Goal: Task Accomplishment & Management: Complete application form

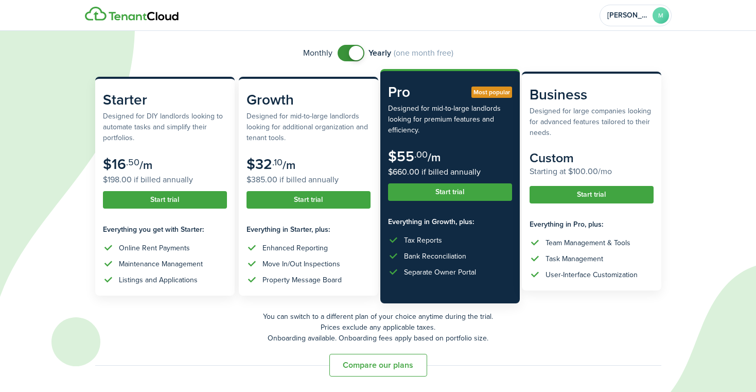
scroll to position [70, 0]
click at [610, 195] on button "Start trial" at bounding box center [592, 195] width 124 height 18
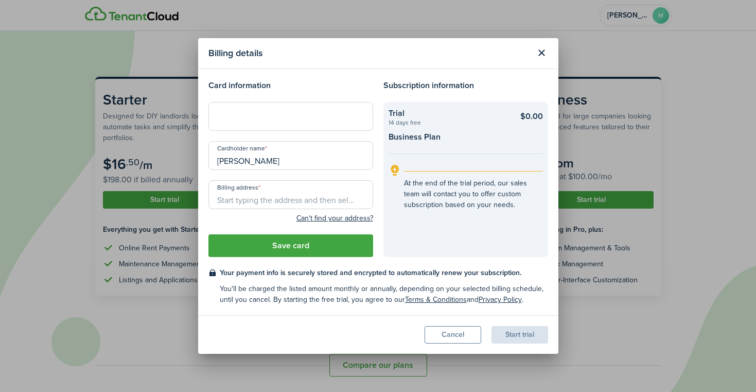
click at [542, 50] on button "Close modal" at bounding box center [542, 53] width 18 height 18
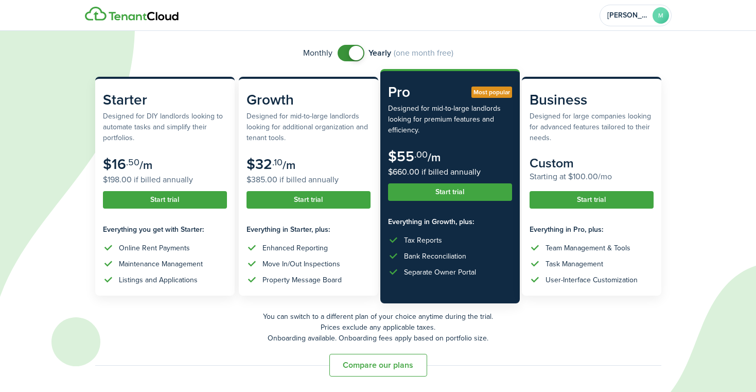
checkbox input "false"
click at [346, 48] on span at bounding box center [351, 53] width 10 height 16
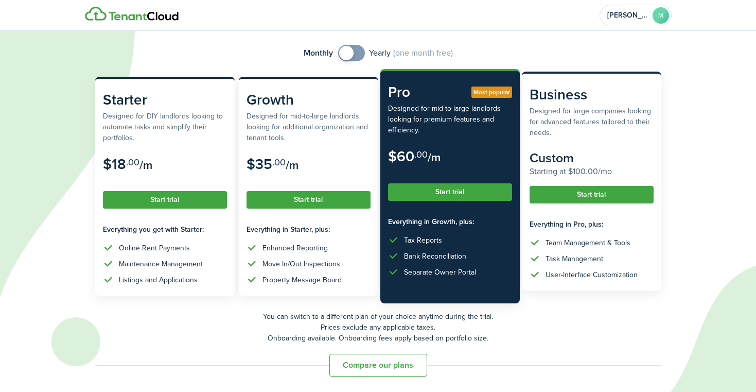
click at [602, 195] on button "Start trial" at bounding box center [592, 195] width 124 height 18
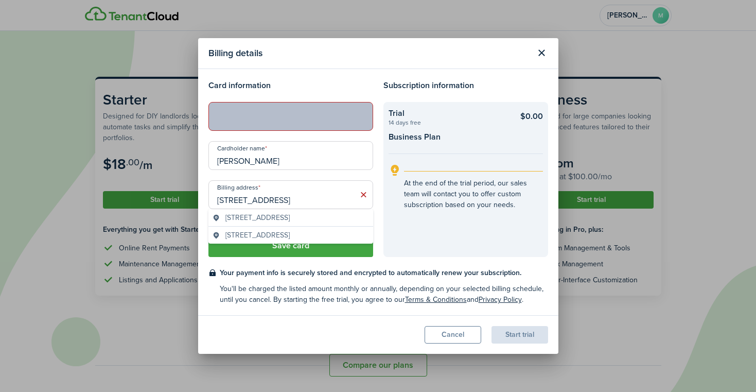
click at [495, 278] on checkout-terms-main "Your payment info is securely stored and encrypted to automatically renew your …" at bounding box center [384, 272] width 328 height 11
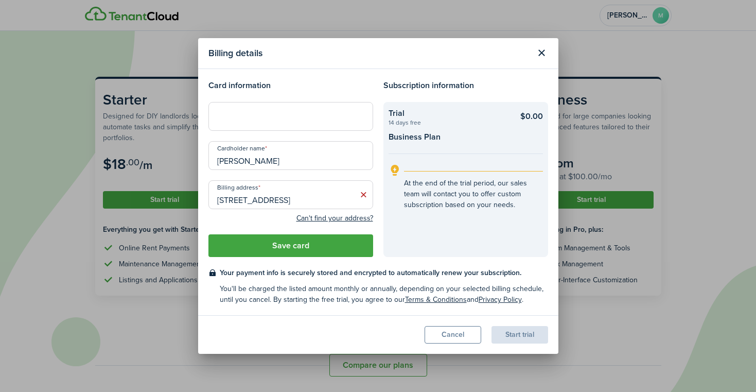
click at [345, 77] on modal-body "Card information Cardholder name [PERSON_NAME] Billing address [STREET_ADDRESS]…" at bounding box center [378, 192] width 360 height 246
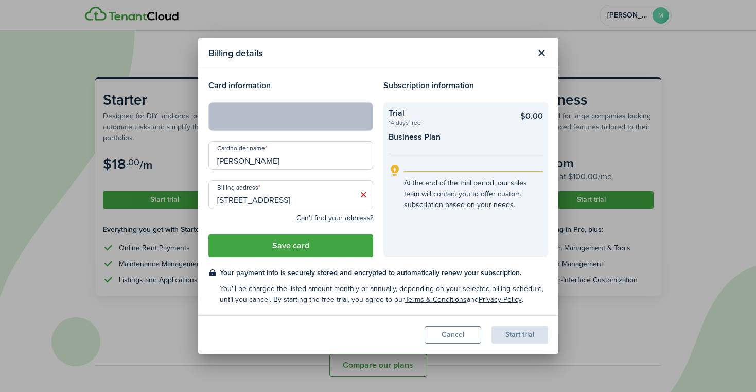
click at [315, 199] on input "[STREET_ADDRESS]" at bounding box center [290, 194] width 165 height 29
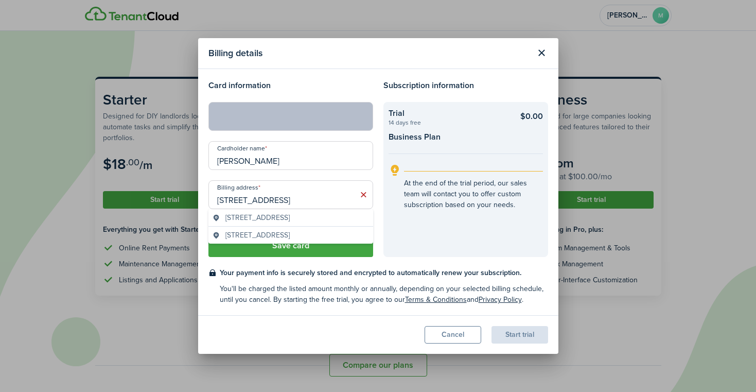
click at [285, 220] on span "[STREET_ADDRESS]" at bounding box center [257, 217] width 64 height 11
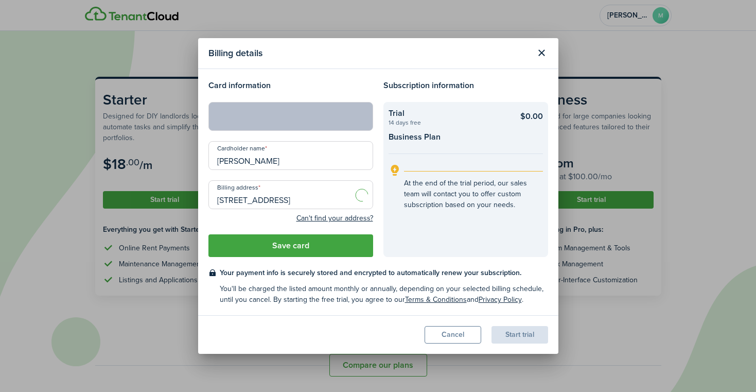
type input "[STREET_ADDRESS]"
click at [378, 64] on header "Billing details" at bounding box center [378, 53] width 360 height 31
click at [322, 277] on checkout-terms-main "Your payment info is securely stored and encrypted to automatically renew your …" at bounding box center [384, 272] width 328 height 11
click at [335, 248] on button "Save card" at bounding box center [290, 245] width 165 height 23
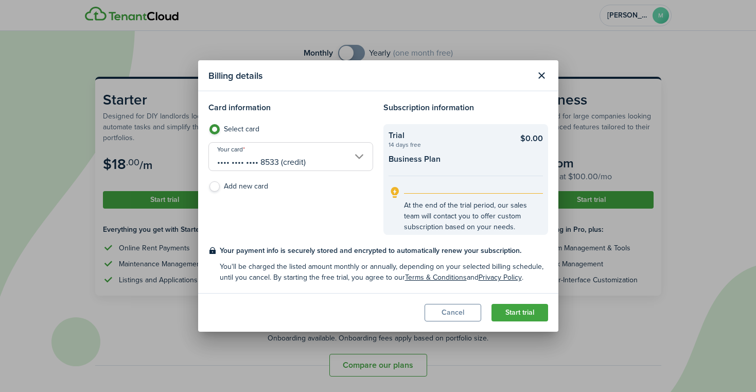
click at [404, 146] on checkout-summary-item-description "14 days free" at bounding box center [447, 145] width 116 height 6
click at [444, 154] on checkout-summary-item-title "Business Plan" at bounding box center [447, 159] width 116 height 12
drag, startPoint x: 484, startPoint y: 230, endPoint x: 402, endPoint y: 203, distance: 86.6
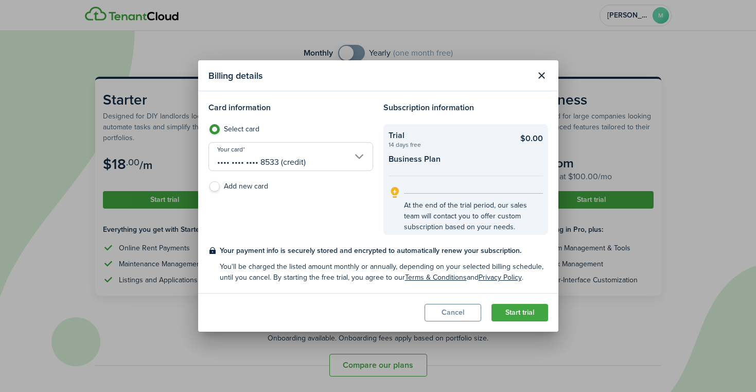
click at [402, 203] on explanation "At the end of the trial period, our sales team will contact you to offer custom…" at bounding box center [466, 209] width 154 height 46
click at [444, 178] on checkout-info-bg "Trial 14 days free $0.00 Business Plan At the end of the trial period, our sale…" at bounding box center [465, 179] width 165 height 111
click at [534, 312] on button "Start trial" at bounding box center [520, 313] width 57 height 18
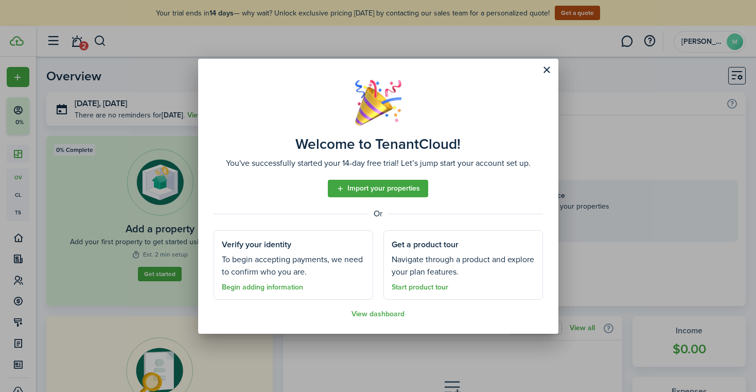
click at [551, 69] on button "Close modal" at bounding box center [547, 70] width 18 height 18
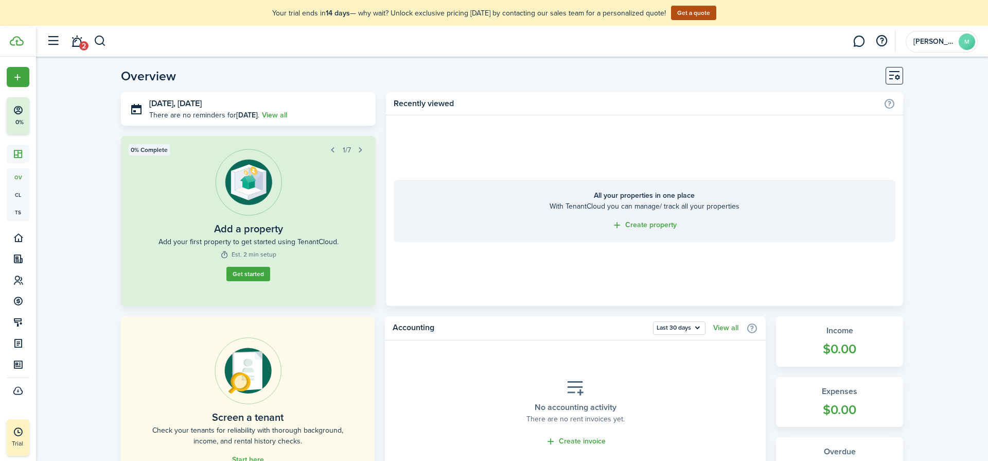
click at [252, 281] on link "Get started" at bounding box center [248, 274] width 44 height 14
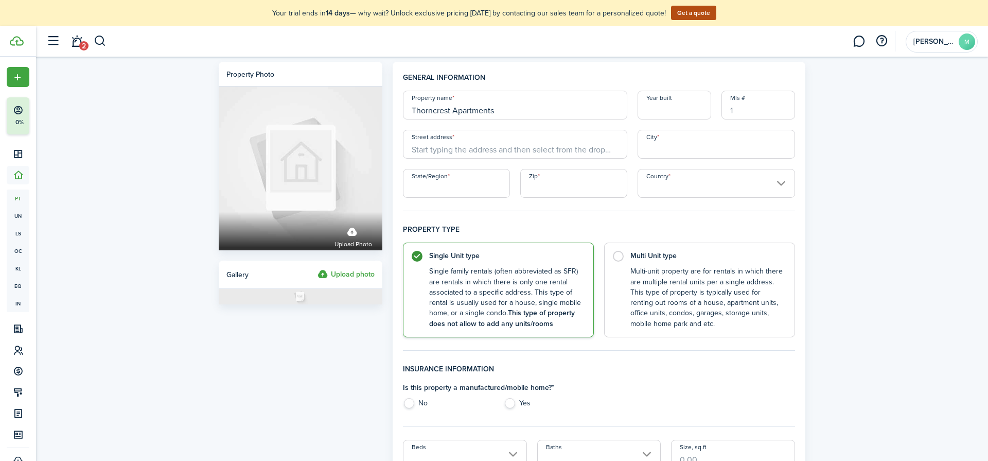
type input "Thorncrest Apartments"
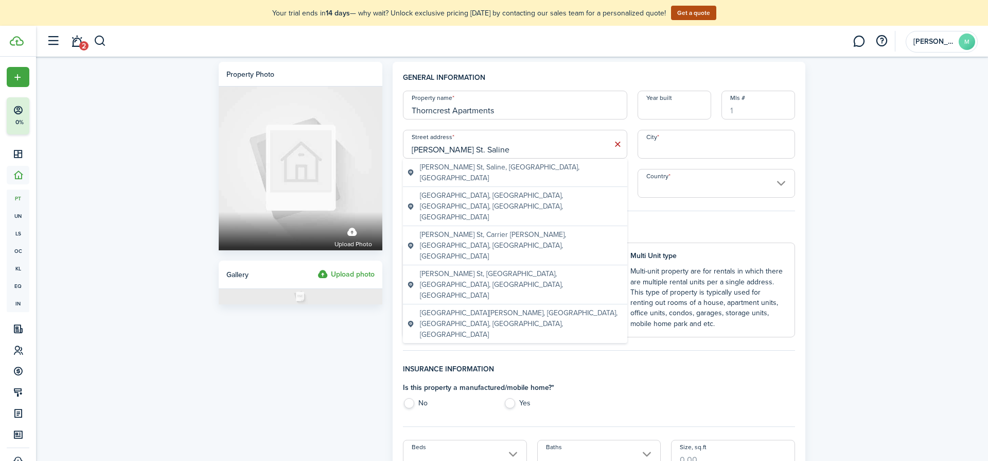
click at [557, 164] on geo-item "[PERSON_NAME] St, Saline, [GEOGRAPHIC_DATA], [GEOGRAPHIC_DATA]" at bounding box center [515, 173] width 216 height 22
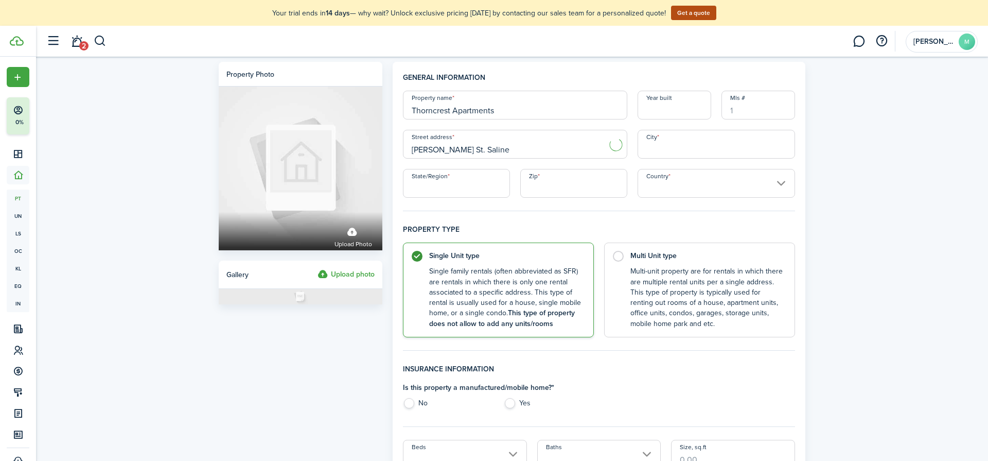
type input "[PERSON_NAME] St"
type input "Saline"
type input "MI"
type input "48176"
type input "[GEOGRAPHIC_DATA]"
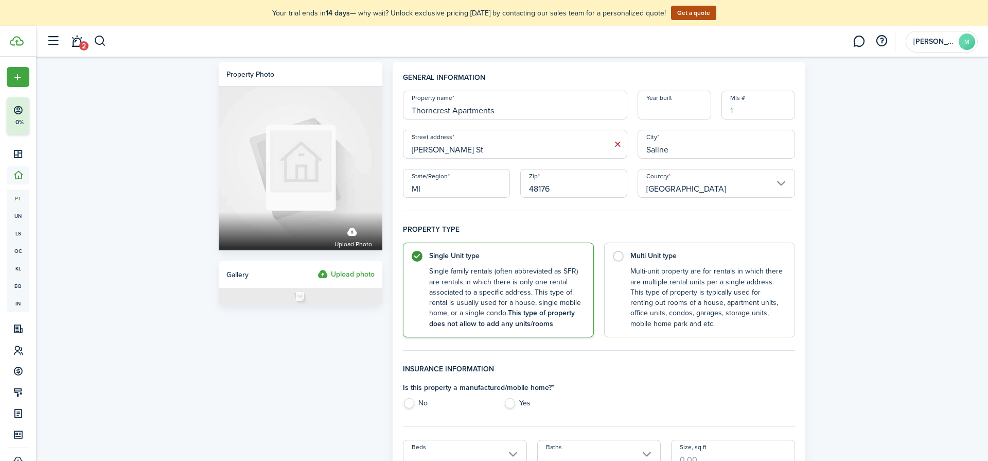
scroll to position [19, 0]
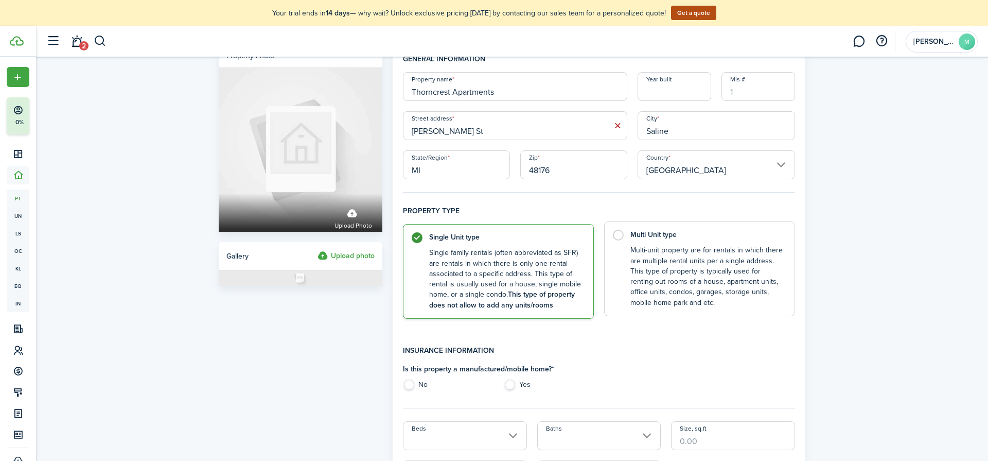
click at [653, 240] on control-radio-card-title "Multi Unit type" at bounding box center [708, 235] width 154 height 10
radio input "false"
radio input "true"
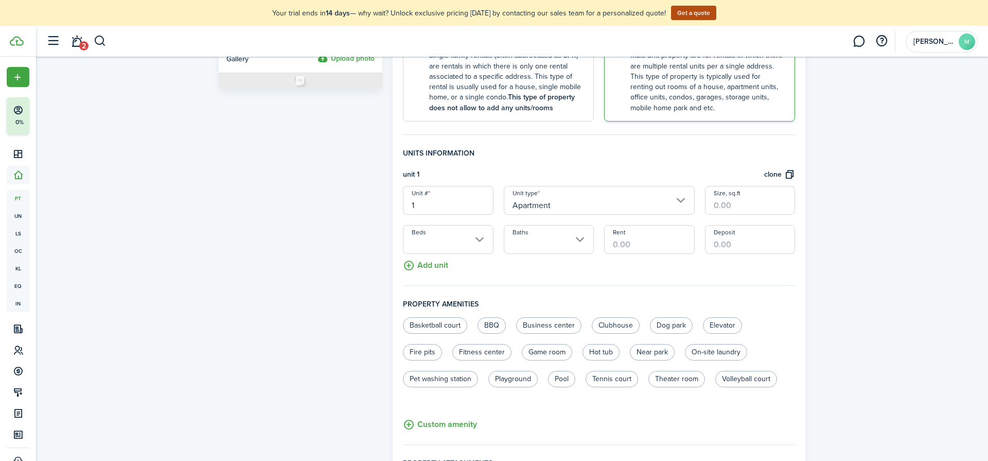
scroll to position [217, 0]
click at [544, 200] on input "Apartment" at bounding box center [599, 198] width 191 height 29
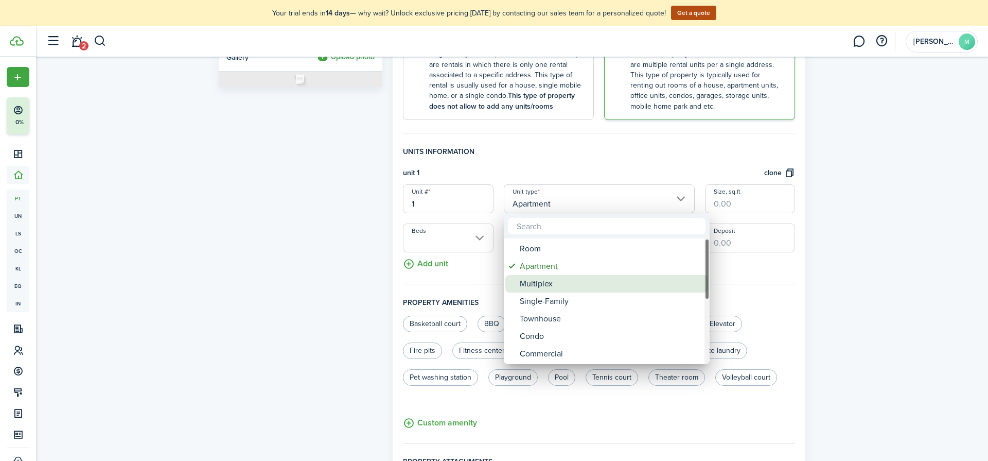
click at [574, 287] on div "Multiplex" at bounding box center [611, 284] width 182 height 18
type input "Multiplex"
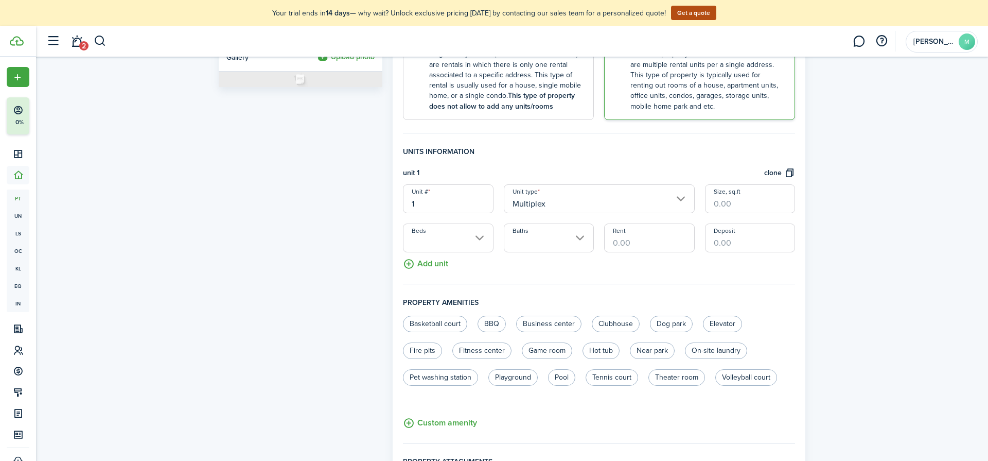
click at [485, 202] on input "1" at bounding box center [448, 198] width 90 height 29
click at [485, 238] on input "Beds" at bounding box center [448, 237] width 90 height 29
type input "260-1"
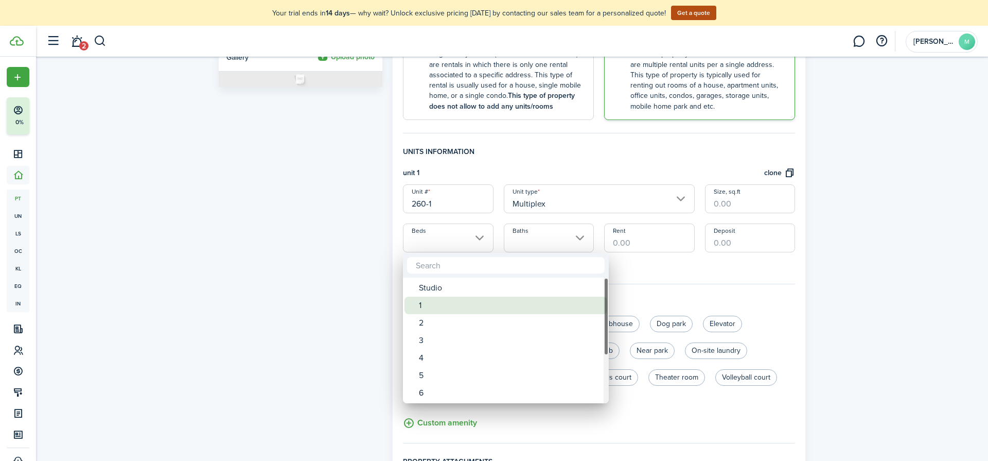
click at [449, 302] on div "1" at bounding box center [510, 305] width 182 height 18
type input "1"
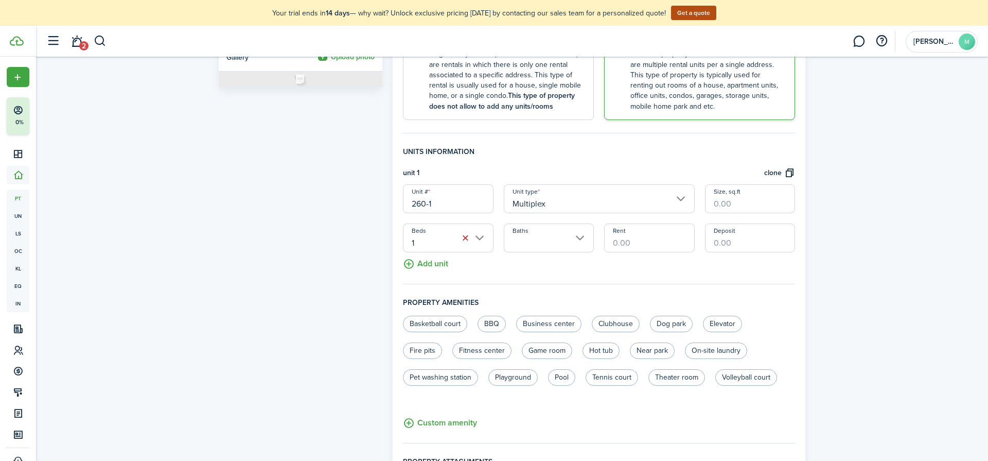
click at [444, 261] on button "Add unit" at bounding box center [425, 261] width 45 height 18
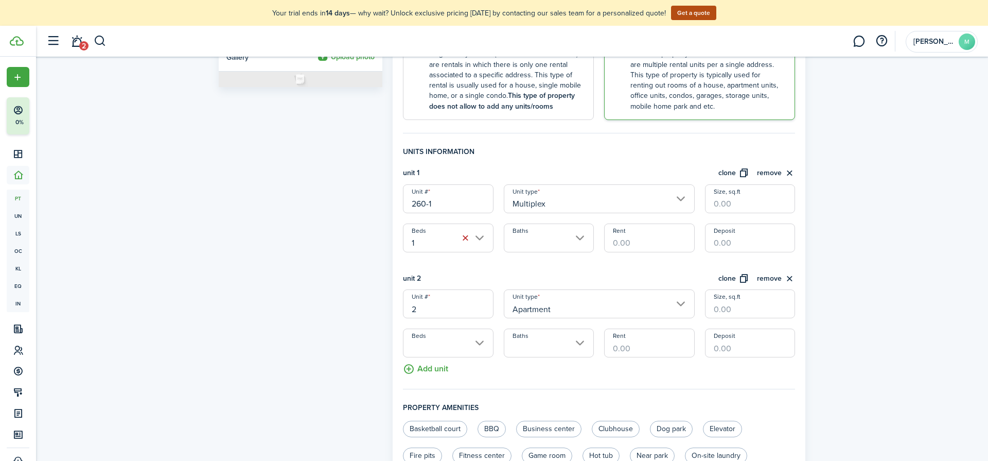
click at [438, 305] on input "2" at bounding box center [448, 303] width 90 height 29
type input "260-2"
click at [425, 366] on button "Add unit" at bounding box center [425, 366] width 45 height 18
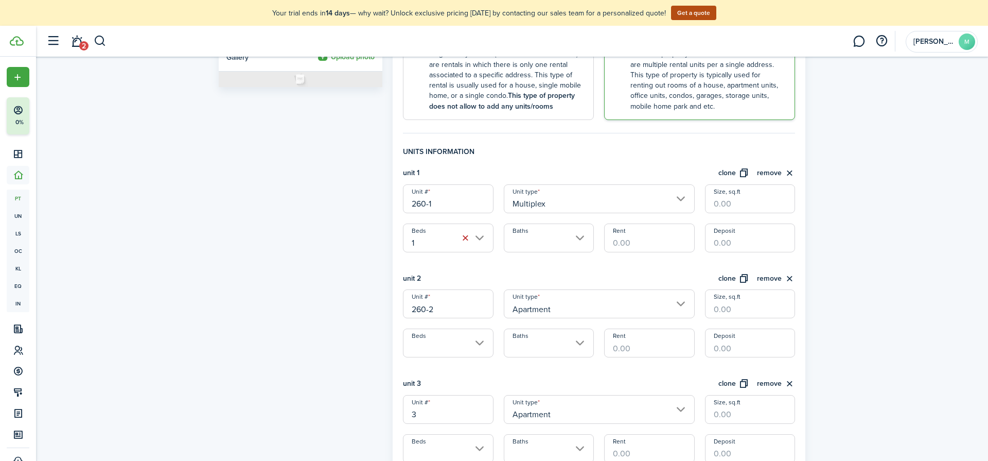
click at [436, 391] on input "3" at bounding box center [448, 409] width 90 height 29
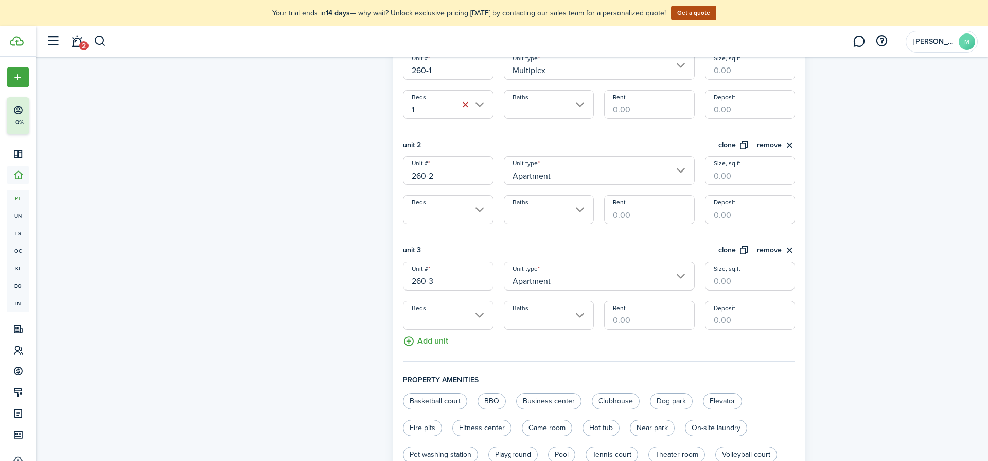
scroll to position [352, 0]
type input "260-3"
click at [442, 342] on button "Add unit" at bounding box center [425, 337] width 45 height 18
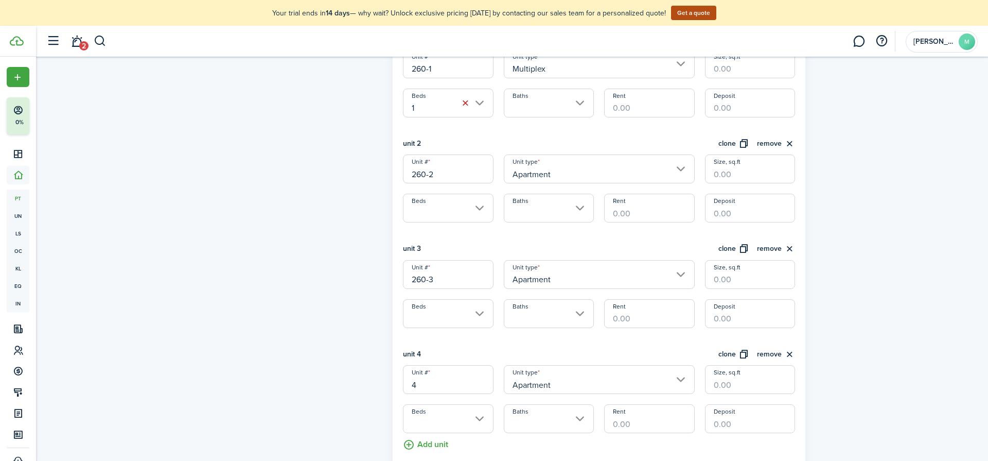
click at [431, 381] on input "4" at bounding box center [448, 379] width 90 height 29
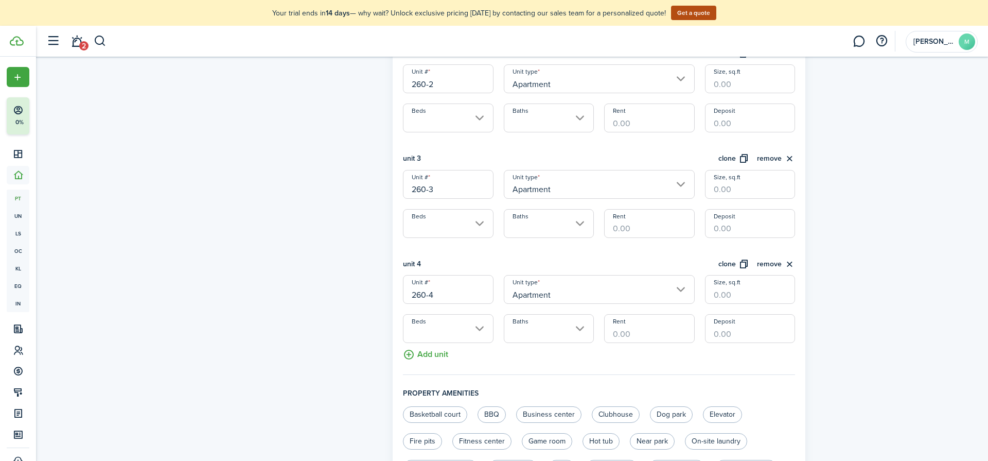
scroll to position [456, 0]
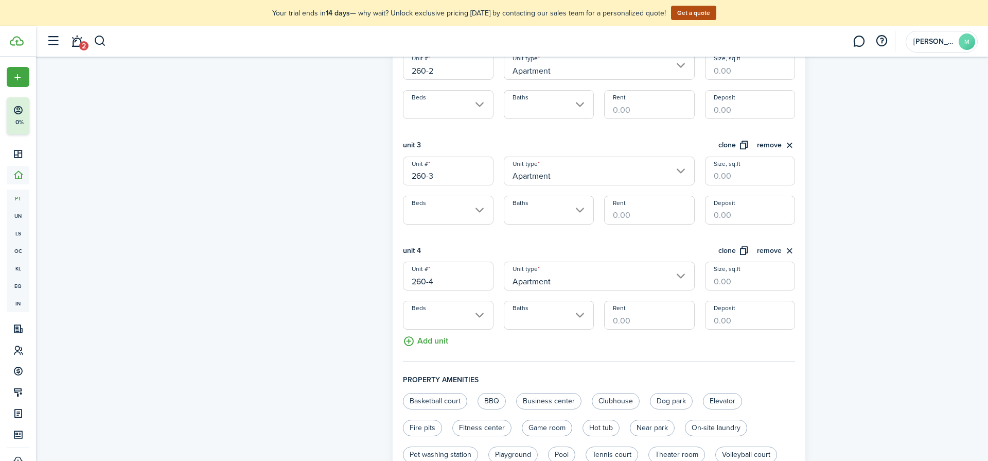
type input "260-4"
click at [437, 337] on button "Add unit" at bounding box center [425, 338] width 45 height 18
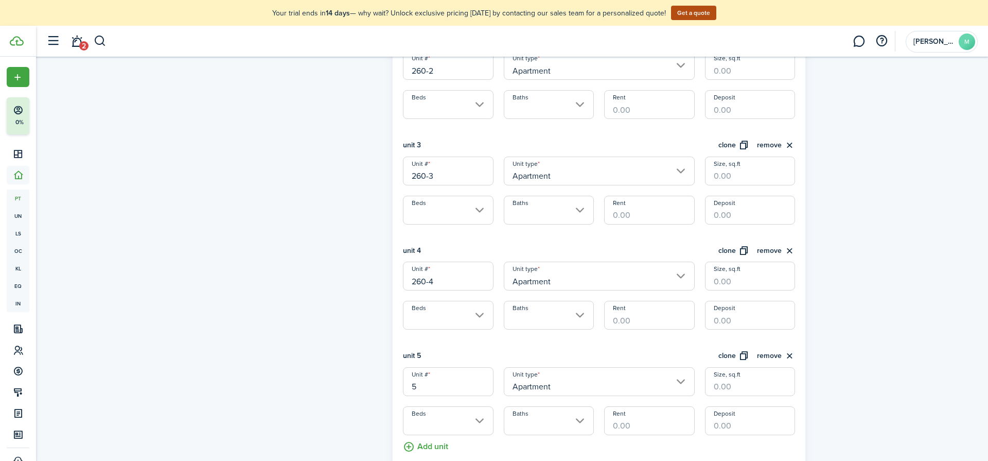
click at [435, 380] on input "5" at bounding box center [448, 381] width 90 height 29
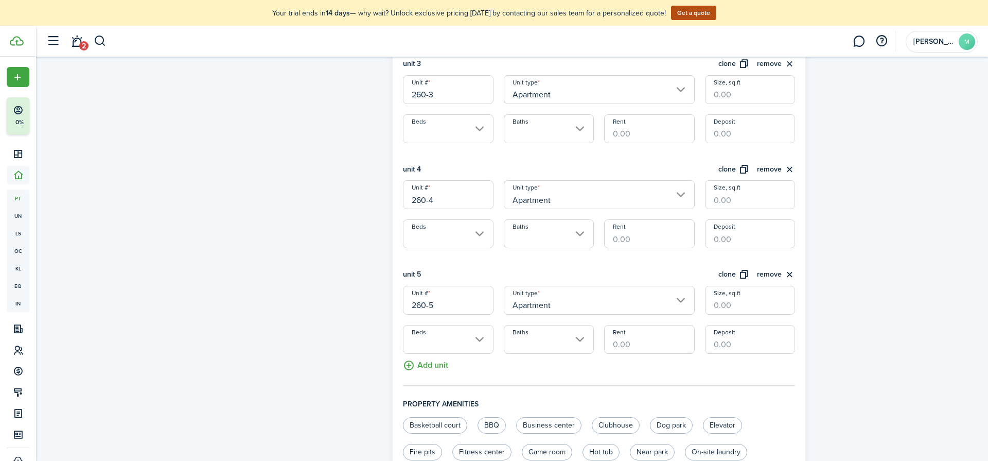
scroll to position [539, 0]
type input "260-5"
click at [426, 358] on button "Add unit" at bounding box center [425, 361] width 45 height 18
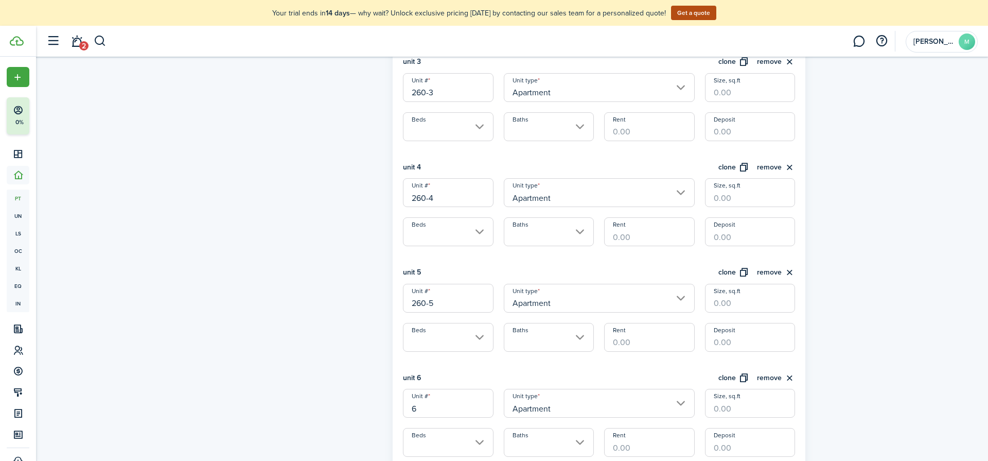
click at [432, 391] on input "6" at bounding box center [448, 403] width 90 height 29
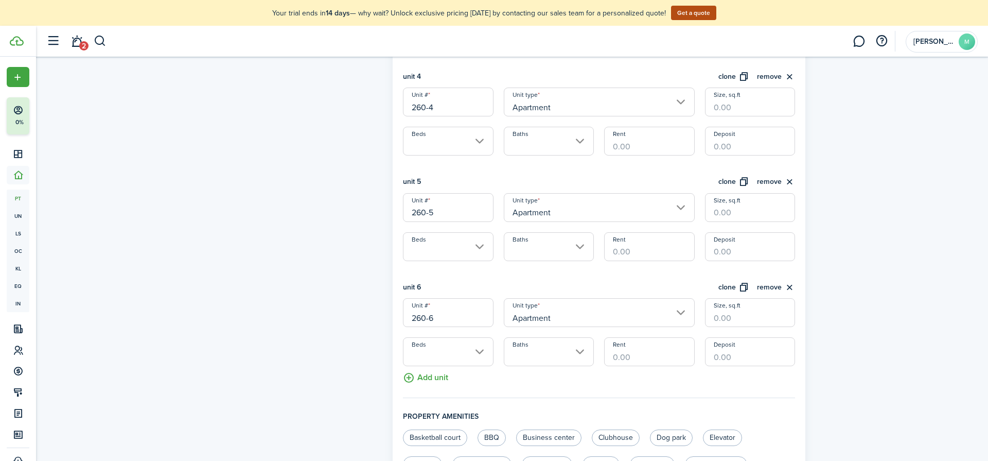
scroll to position [658, 0]
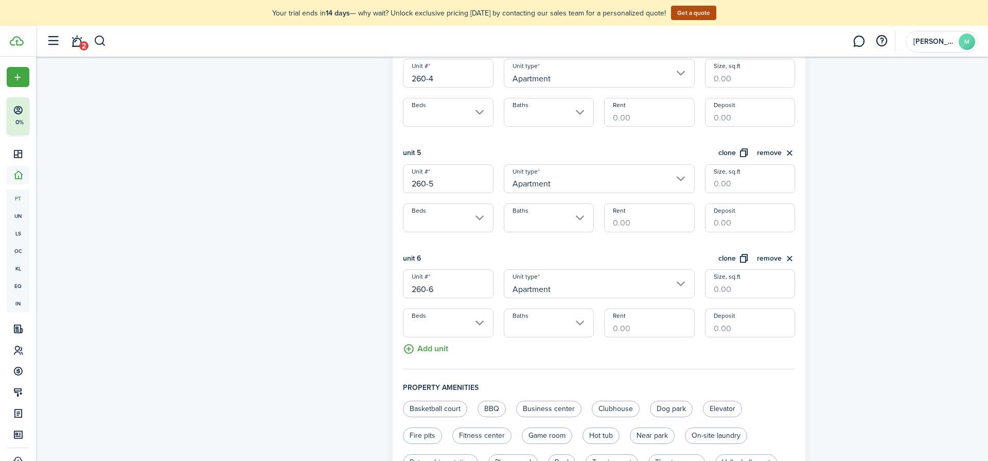
click at [427, 287] on input "260-6" at bounding box center [448, 283] width 90 height 29
click at [430, 287] on input "260 -6" at bounding box center [448, 283] width 90 height 29
drag, startPoint x: 441, startPoint y: 289, endPoint x: 400, endPoint y: 289, distance: 41.2
click at [400, 289] on div "Unit # 260 - 6" at bounding box center [448, 283] width 100 height 29
type input "260 - 6"
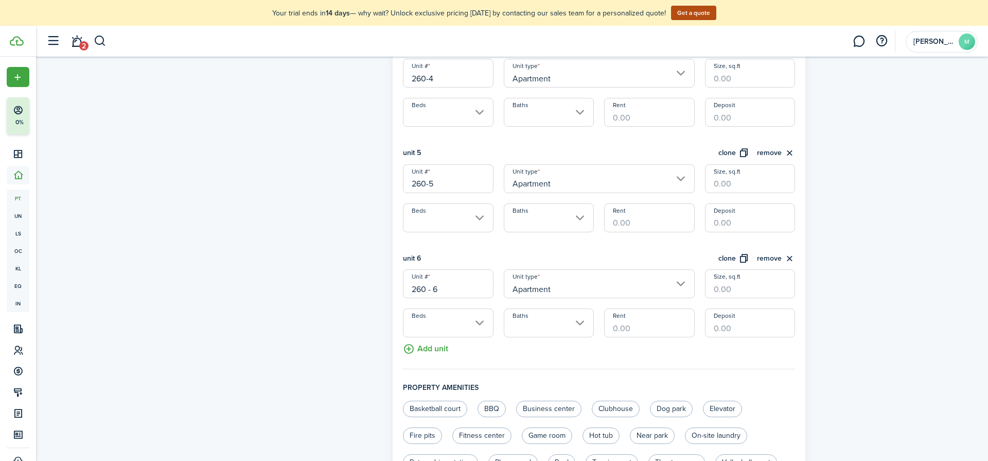
click at [436, 182] on input "260-5" at bounding box center [448, 178] width 90 height 29
click at [436, 181] on input "260-5" at bounding box center [448, 178] width 90 height 29
paste input "260 - 6"
click at [436, 181] on input "260-5260 - 6" at bounding box center [448, 178] width 90 height 29
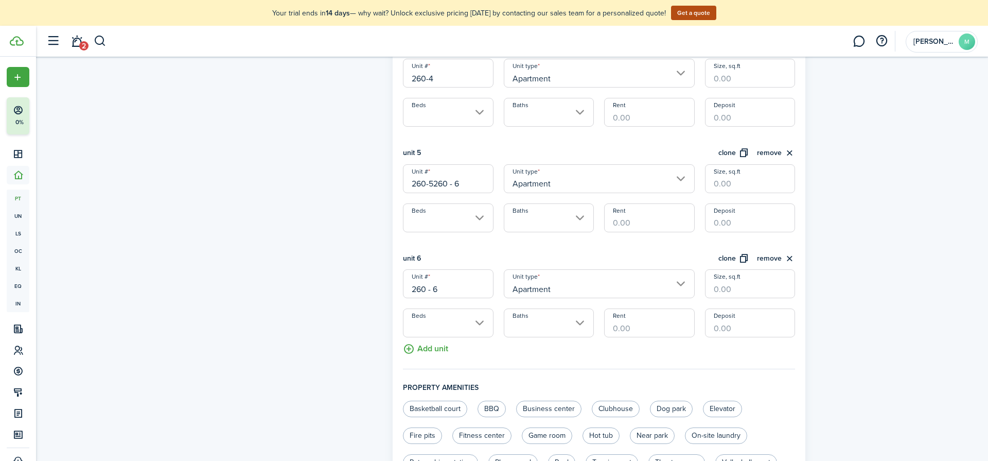
click at [436, 181] on input "260-5260 - 6" at bounding box center [448, 178] width 90 height 29
paste input "text"
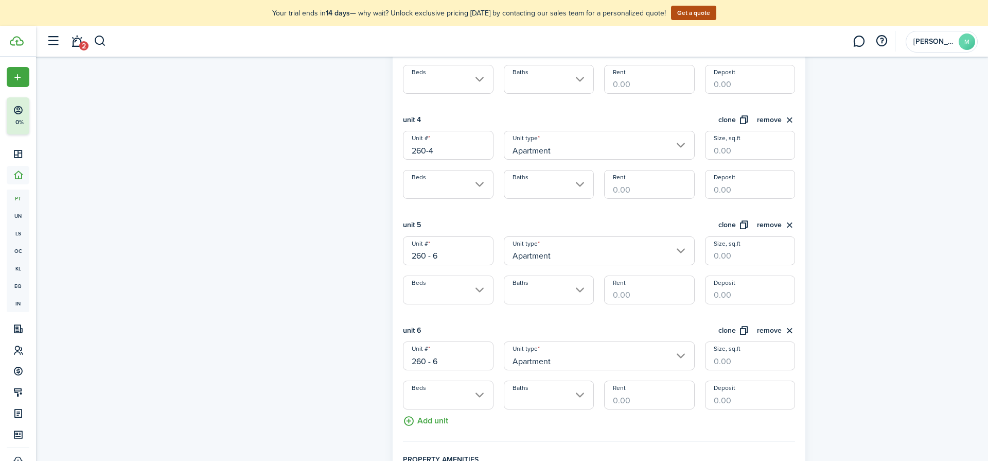
scroll to position [570, 0]
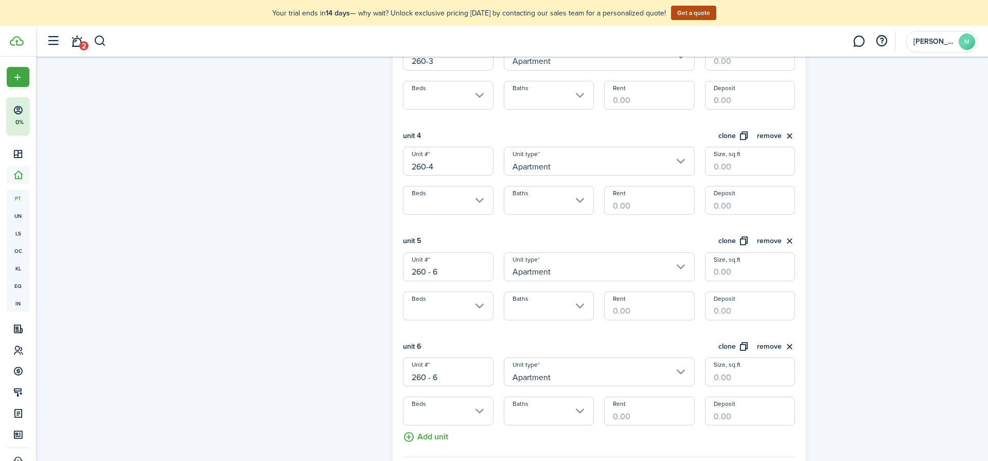
type input "260 - 6"
click at [428, 167] on input "260-4" at bounding box center [448, 161] width 90 height 29
paste input "- 6"
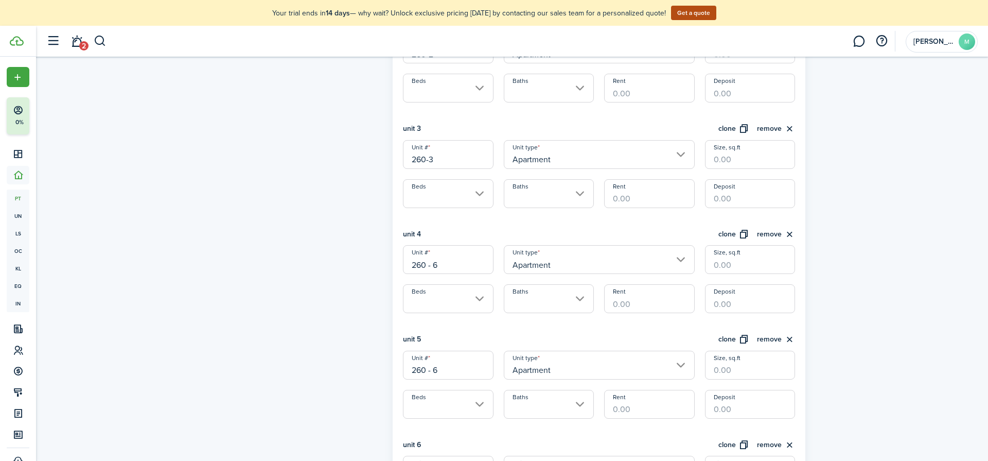
scroll to position [469, 0]
type input "260 - 6"
click at [428, 162] on input "260-3" at bounding box center [448, 157] width 90 height 29
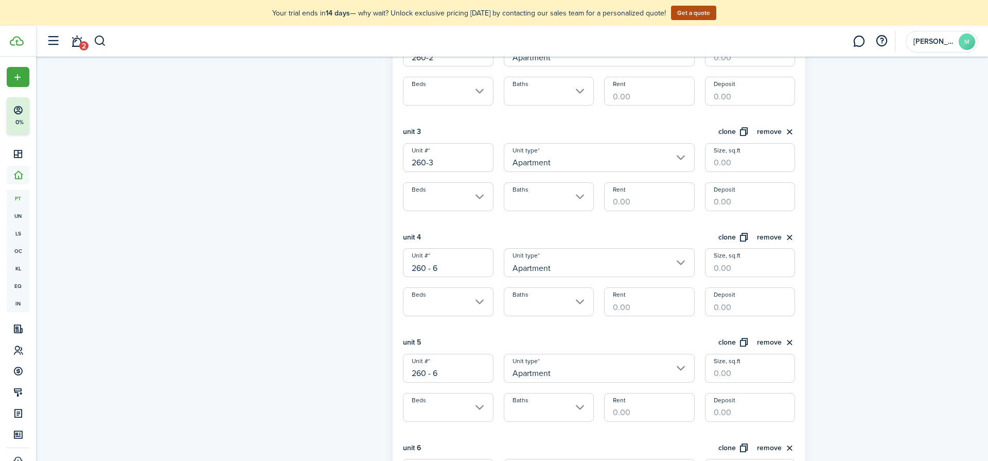
paste input "- 6"
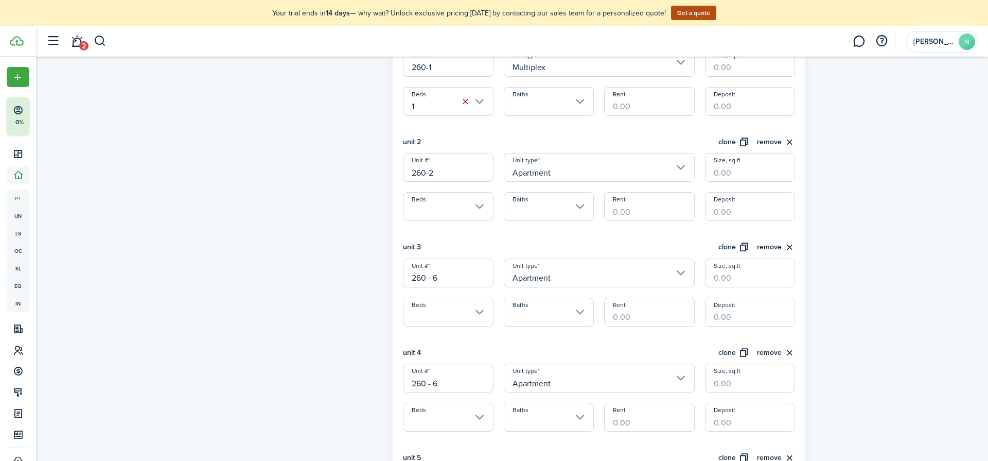
type input "260 - 6"
click at [426, 171] on input "260-2" at bounding box center [448, 167] width 90 height 29
paste input "- 6"
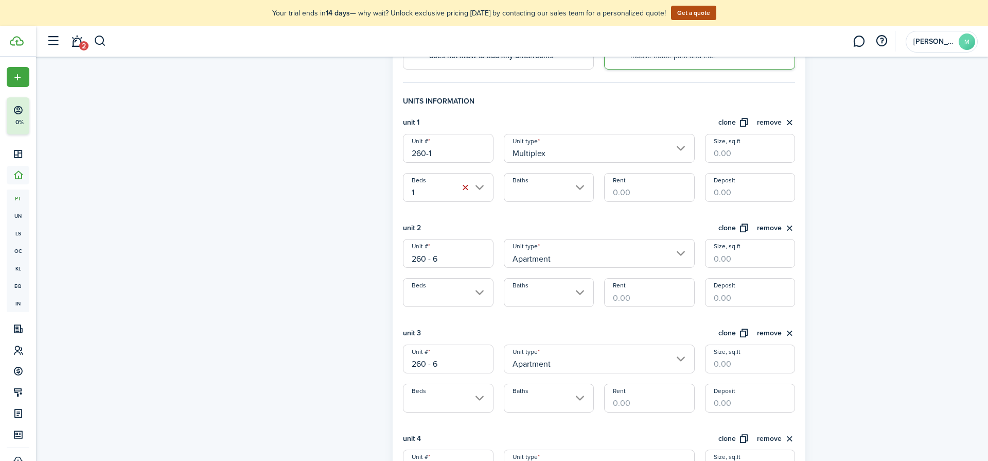
scroll to position [267, 0]
type input "260 - 6"
click at [426, 153] on input "260-1" at bounding box center [448, 148] width 90 height 29
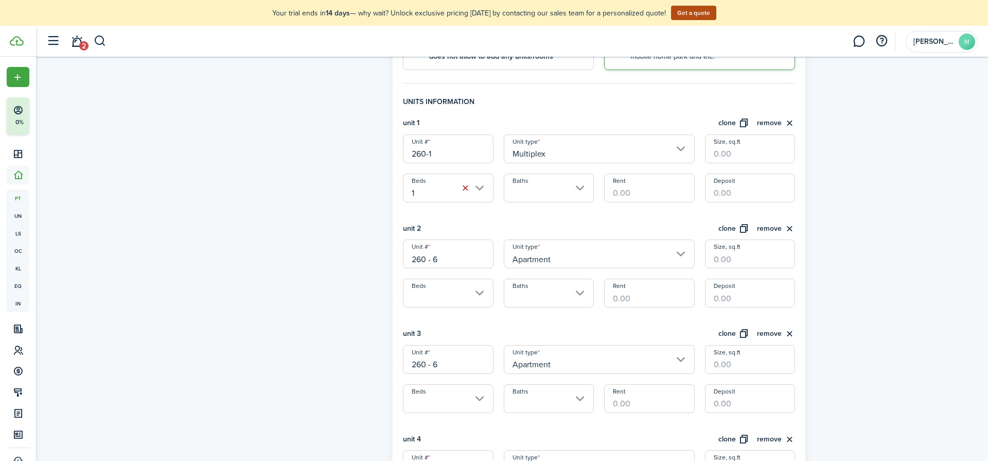
paste input "- 6"
type input "260 - 1"
click at [445, 256] on input "260 - 6" at bounding box center [448, 253] width 90 height 29
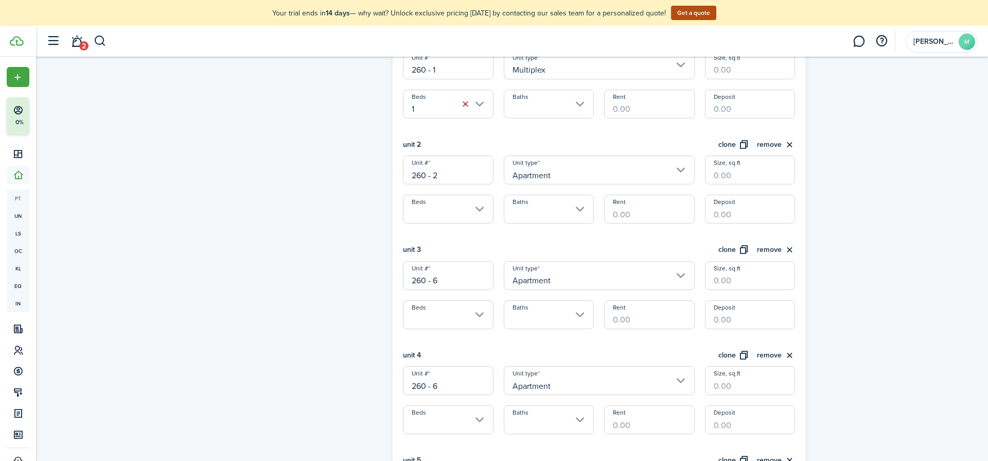
scroll to position [367, 0]
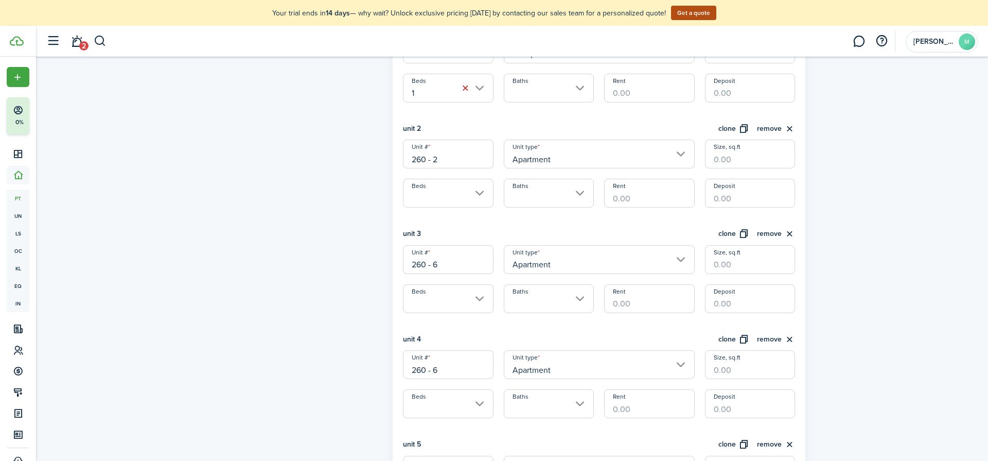
type input "260 - 2"
click at [453, 264] on input "260 - 6" at bounding box center [448, 259] width 90 height 29
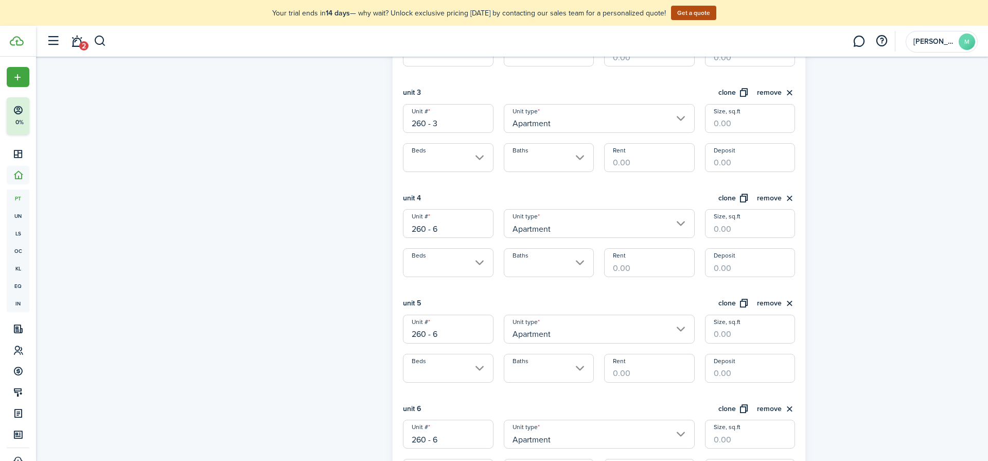
scroll to position [514, 0]
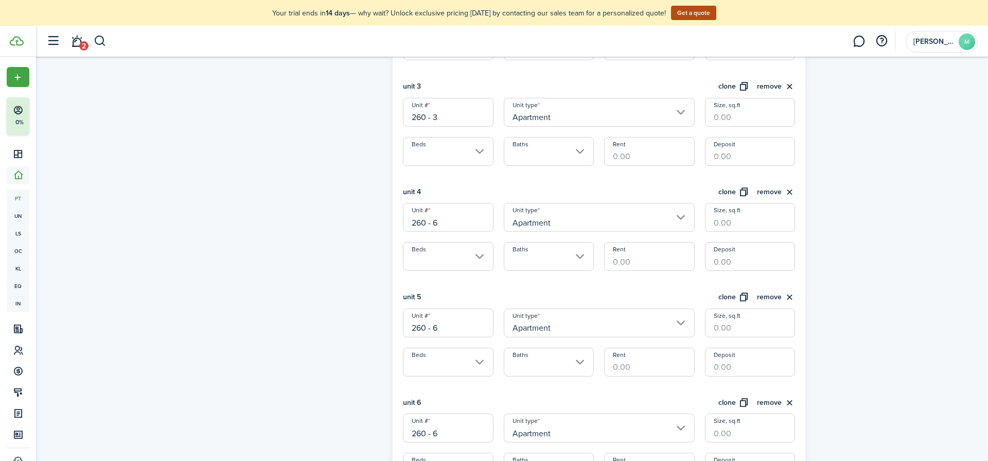
type input "260 - 3"
click at [457, 221] on input "260 - 6" at bounding box center [448, 217] width 90 height 29
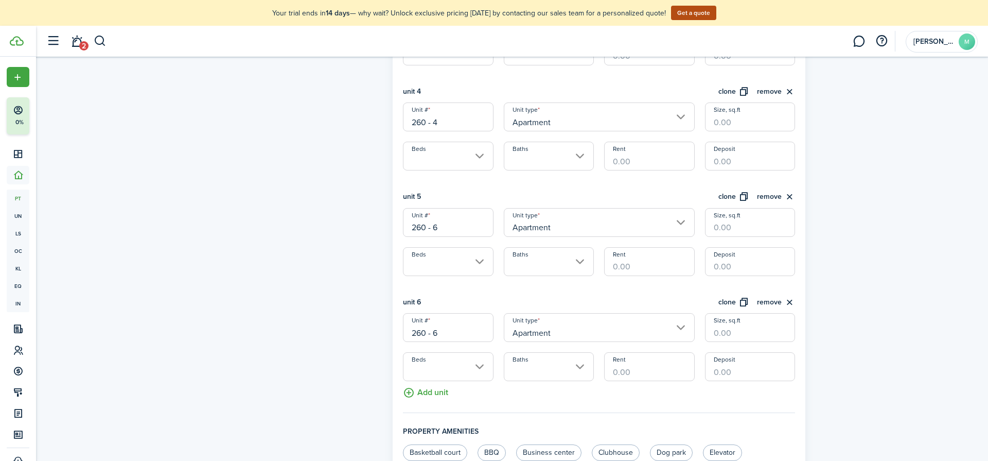
scroll to position [622, 0]
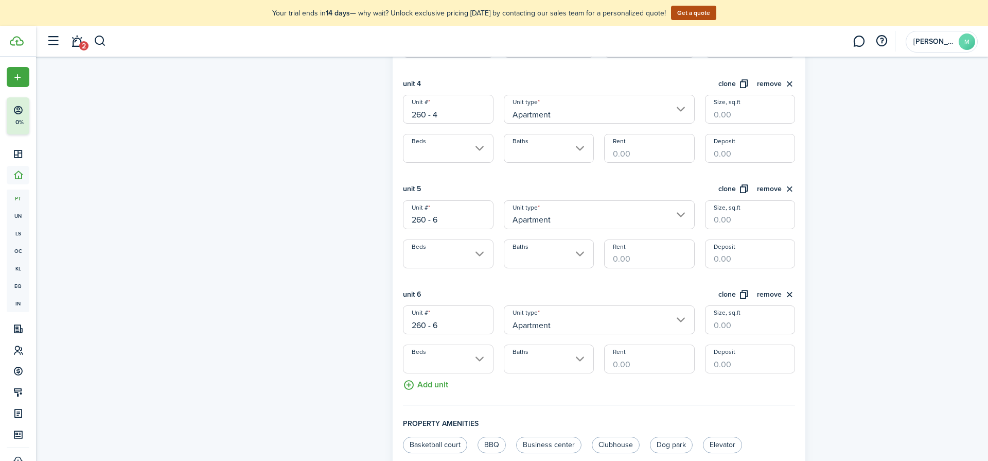
type input "260 - 4"
click at [453, 219] on input "260 - 6" at bounding box center [448, 214] width 90 height 29
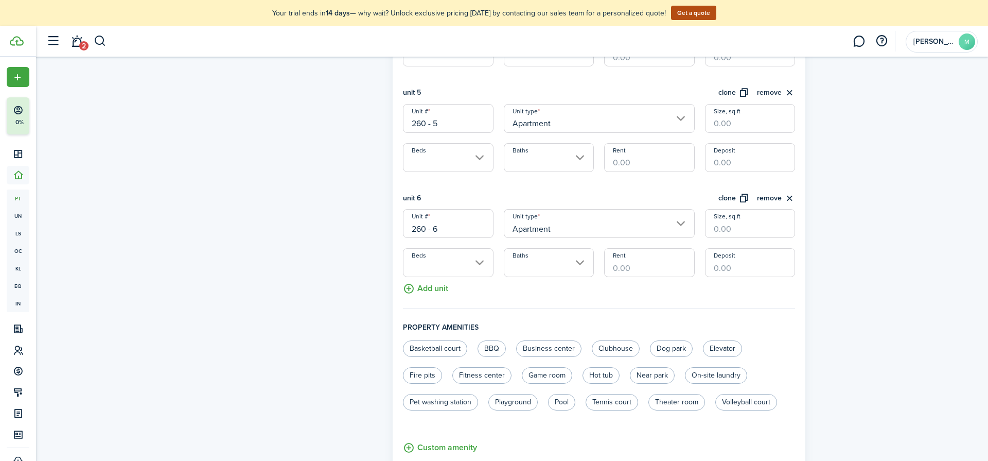
scroll to position [736, 0]
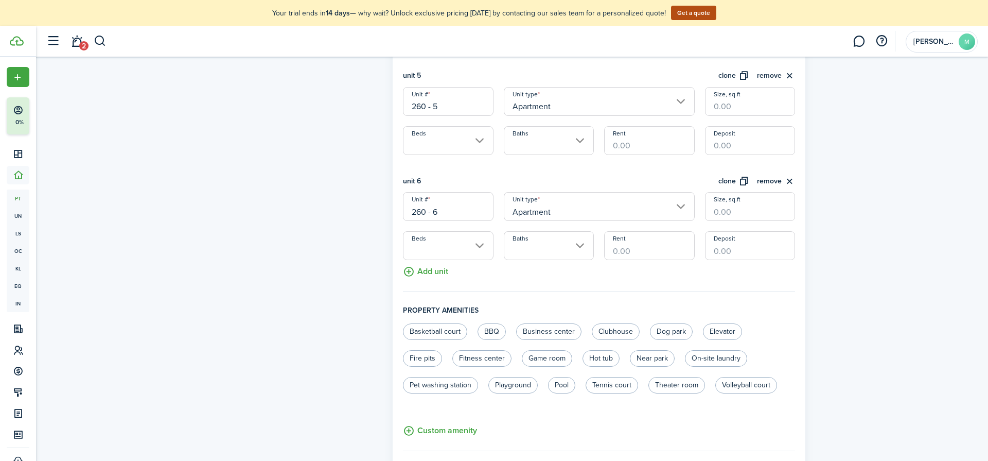
type input "260 - 5"
click at [439, 271] on button "Add unit" at bounding box center [425, 269] width 45 height 18
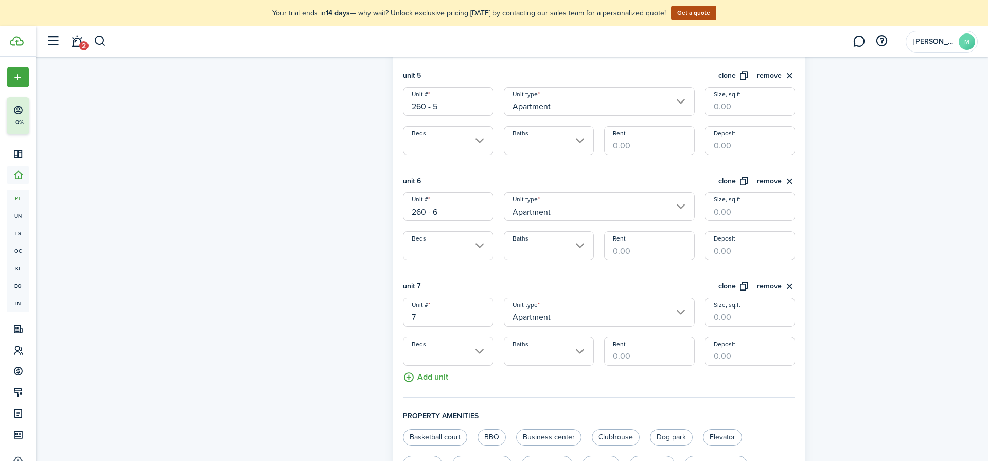
click at [437, 317] on input "7" at bounding box center [448, 312] width 90 height 29
paste input "260 - 6"
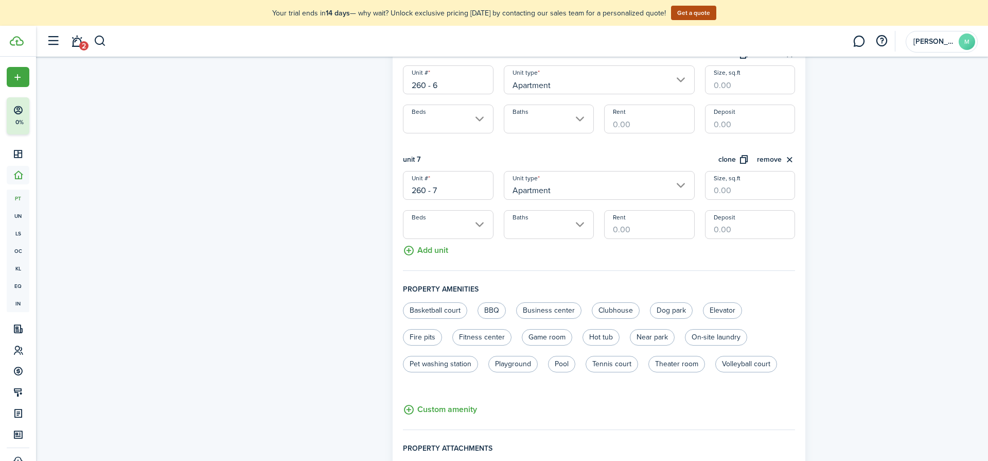
scroll to position [863, 0]
type input "260 - 7"
click at [440, 242] on button "Add unit" at bounding box center [425, 247] width 45 height 18
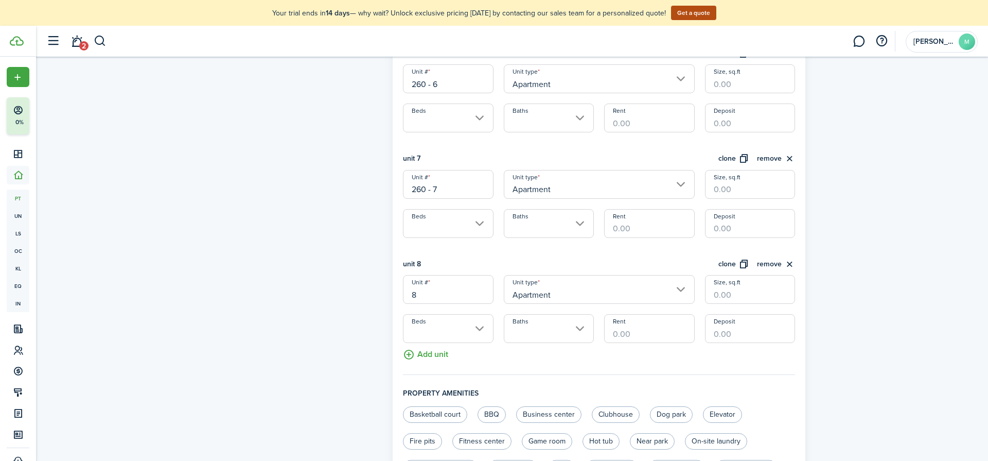
click at [435, 293] on input "8" at bounding box center [448, 289] width 90 height 29
paste input "260 - 6"
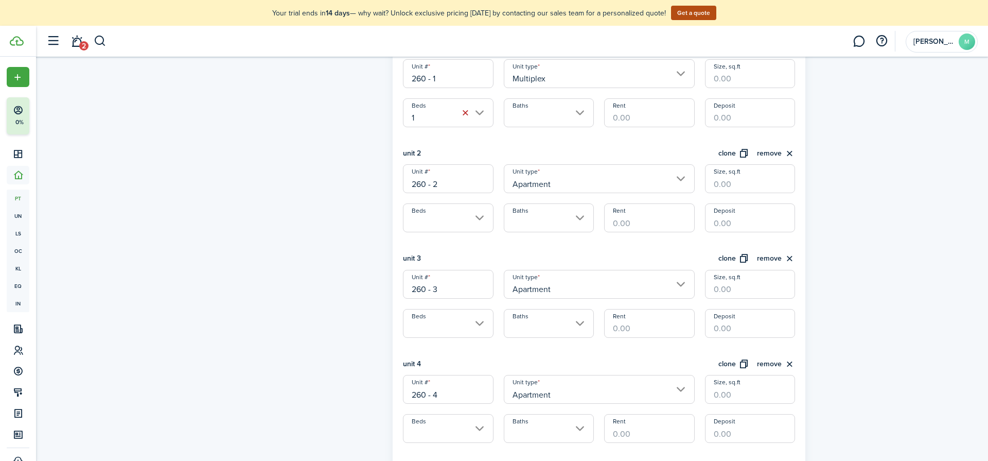
scroll to position [343, 0]
click at [591, 184] on input "Apartment" at bounding box center [599, 178] width 191 height 29
type input "260 - 8"
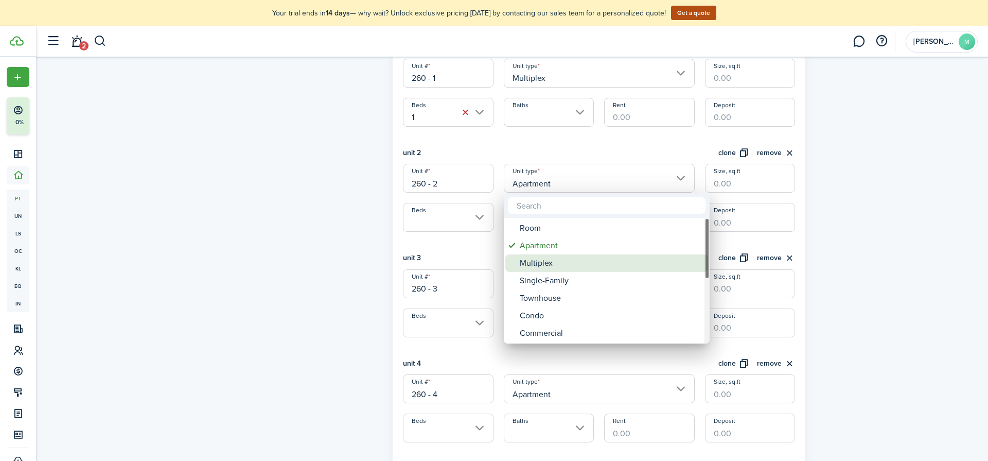
click at [563, 266] on div "Multiplex" at bounding box center [611, 263] width 182 height 18
type input "Multiplex"
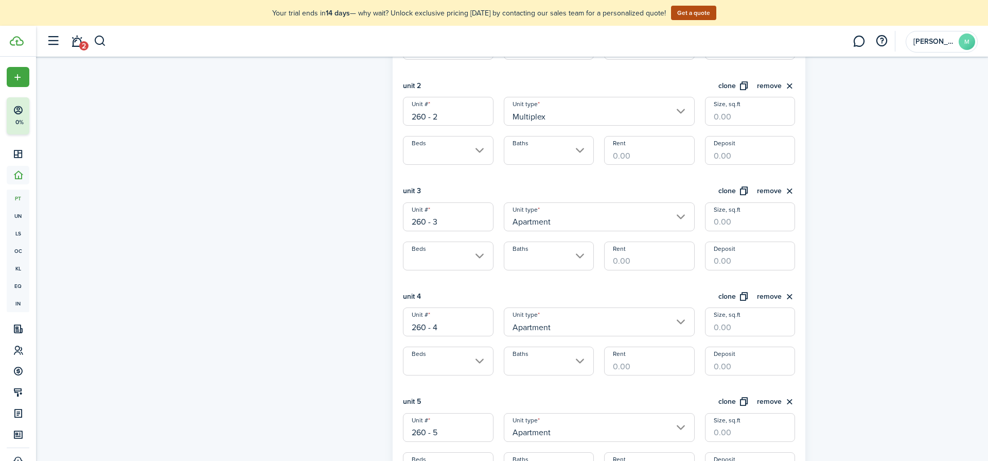
scroll to position [416, 0]
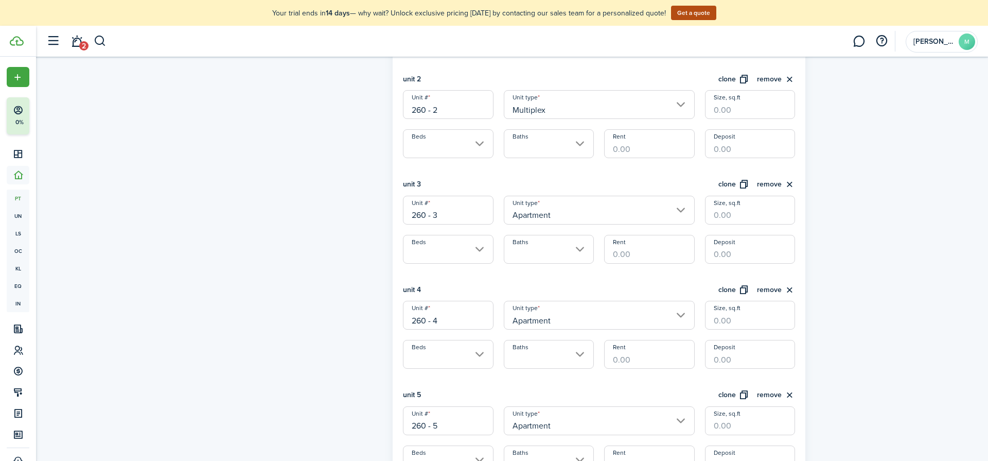
click at [603, 204] on input "Apartment" at bounding box center [599, 210] width 191 height 29
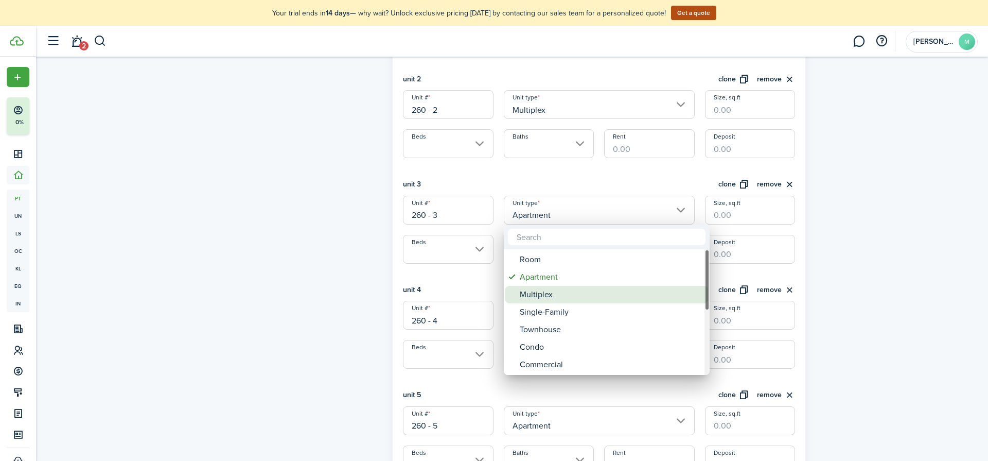
click at [571, 292] on div "Multiplex" at bounding box center [611, 295] width 182 height 18
type input "Multiplex"
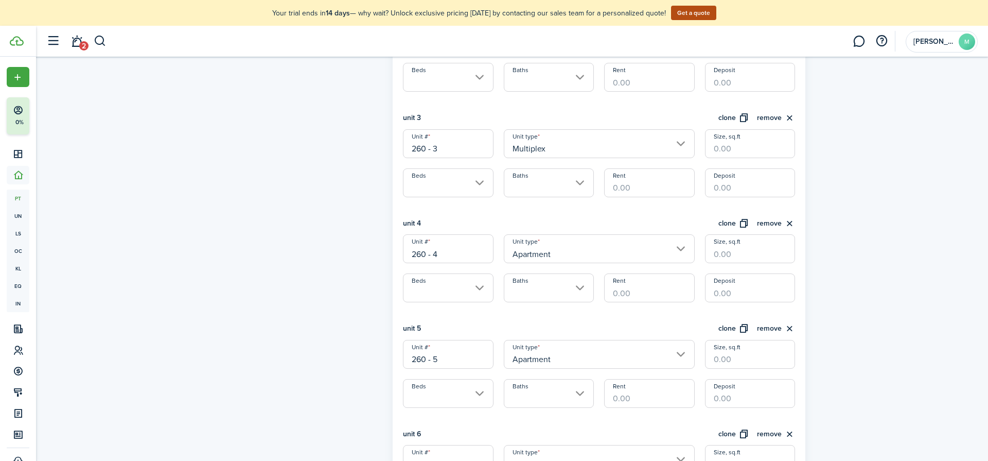
scroll to position [484, 0]
click at [601, 253] on input "Apartment" at bounding box center [599, 247] width 191 height 29
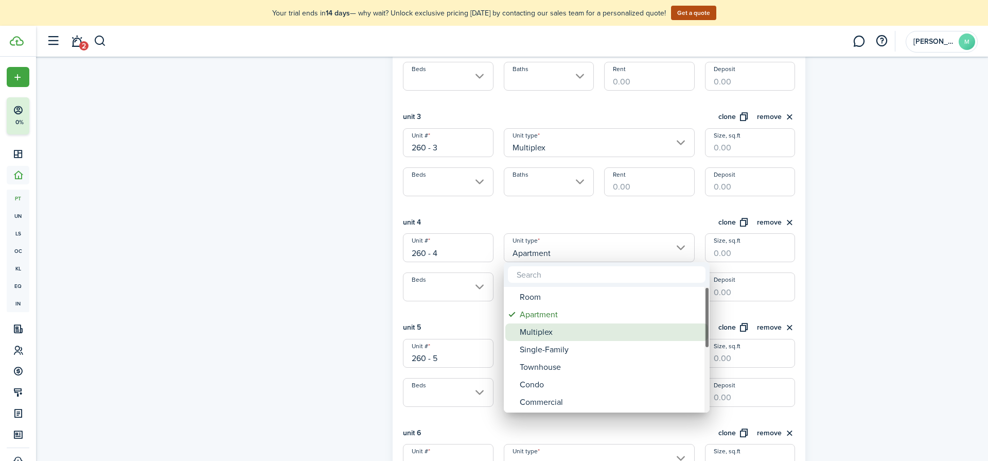
click at [580, 329] on div "Multiplex" at bounding box center [611, 332] width 182 height 18
type input "Multiplex"
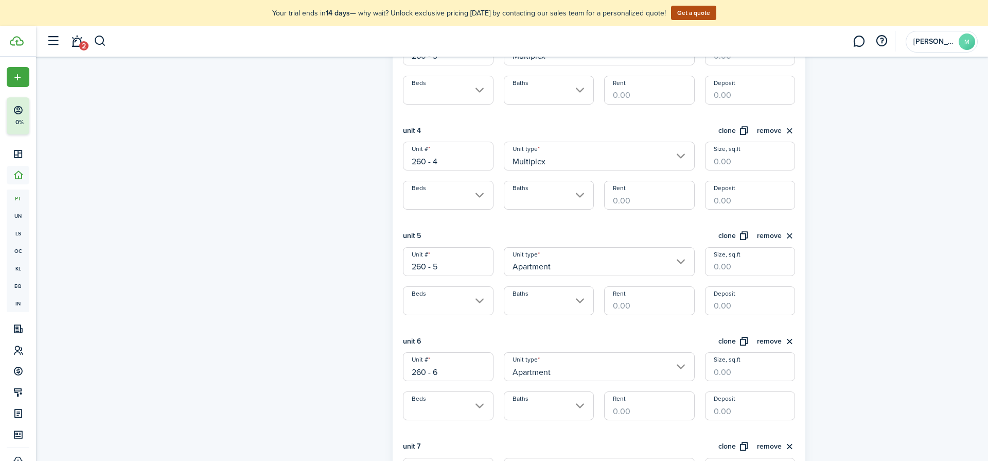
scroll to position [607, 0]
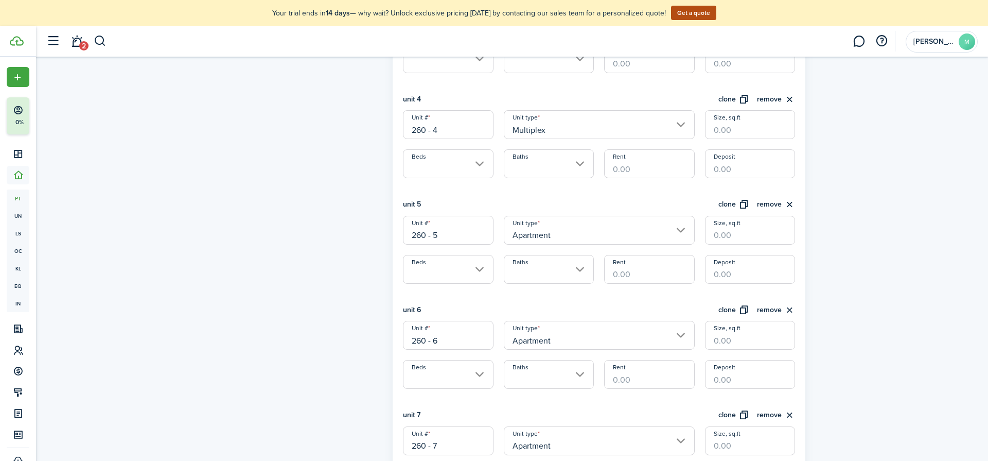
click at [631, 234] on input "Apartment" at bounding box center [599, 230] width 191 height 29
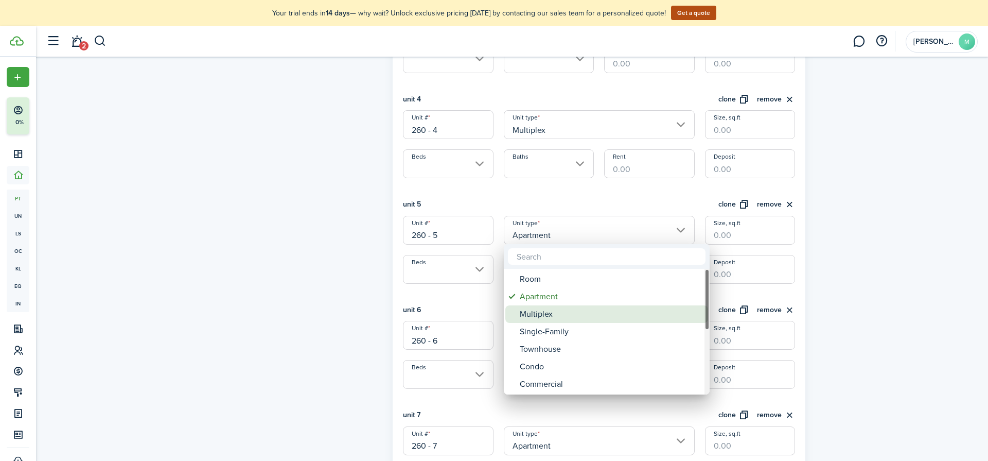
click at [603, 315] on div "Multiplex" at bounding box center [611, 314] width 182 height 18
type input "Multiplex"
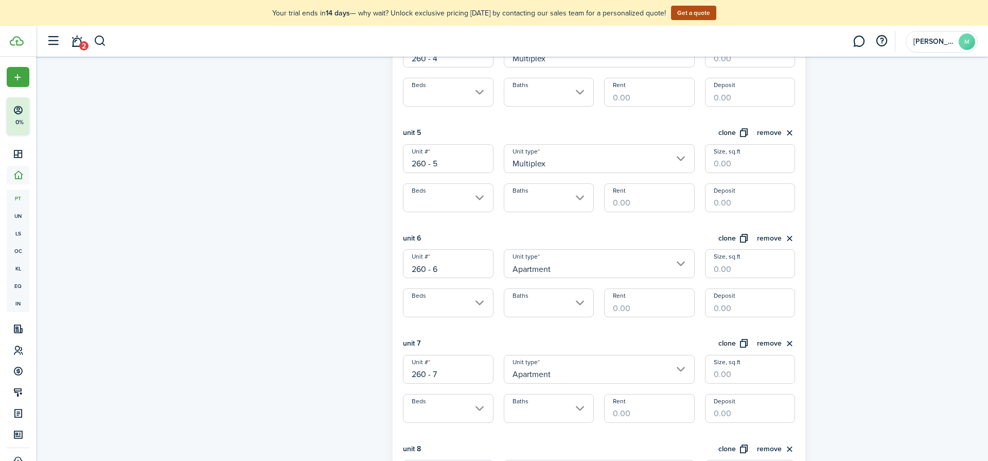
scroll to position [711, 0]
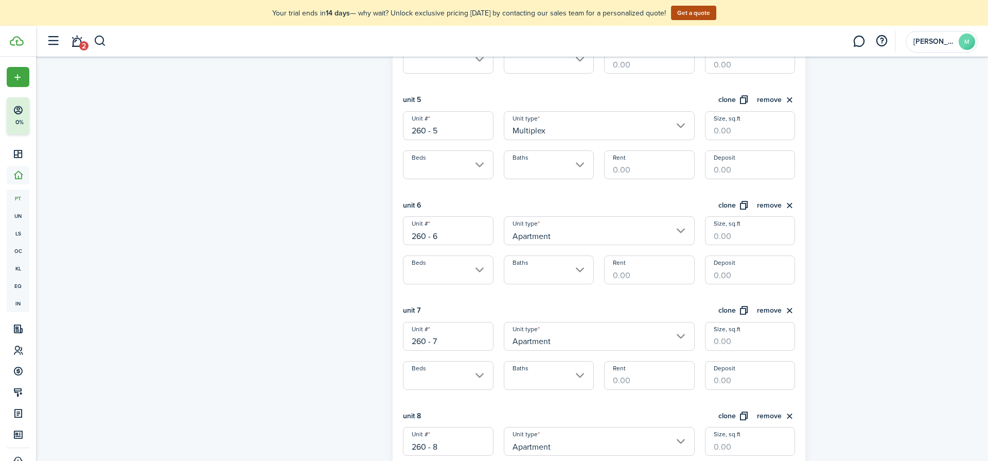
click at [643, 234] on input "Apartment" at bounding box center [599, 230] width 191 height 29
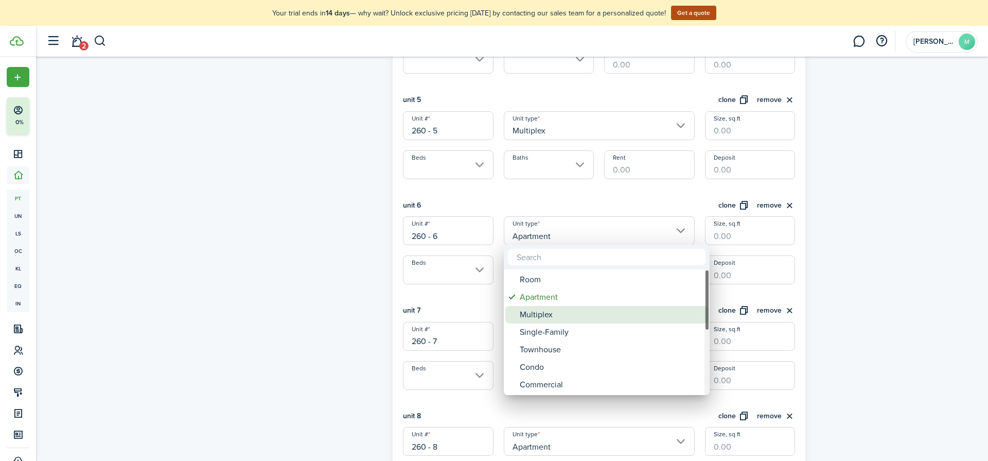
click at [607, 315] on div "Multiplex" at bounding box center [611, 315] width 182 height 18
type input "Multiplex"
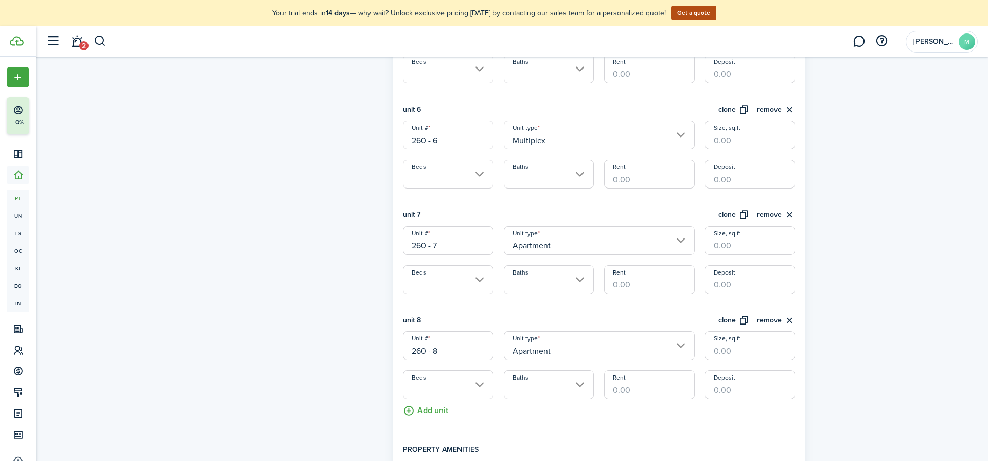
scroll to position [825, 0]
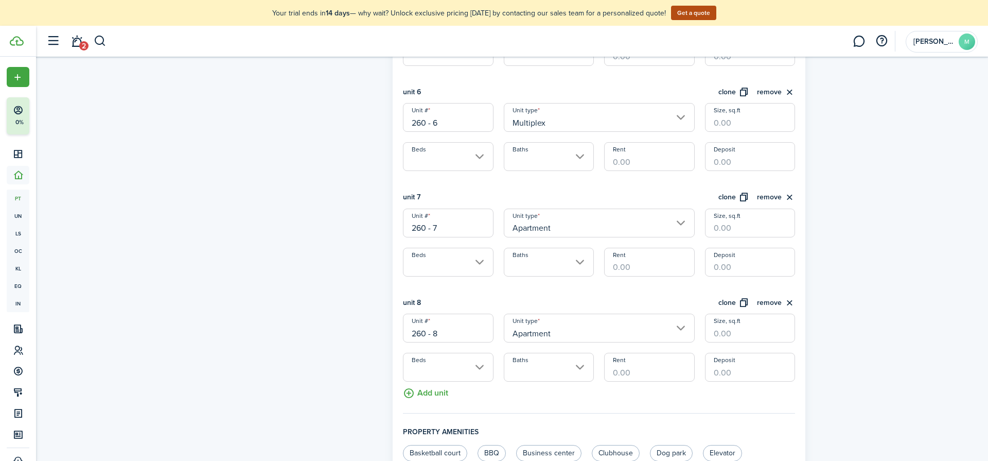
click at [649, 223] on input "Apartment" at bounding box center [599, 222] width 191 height 29
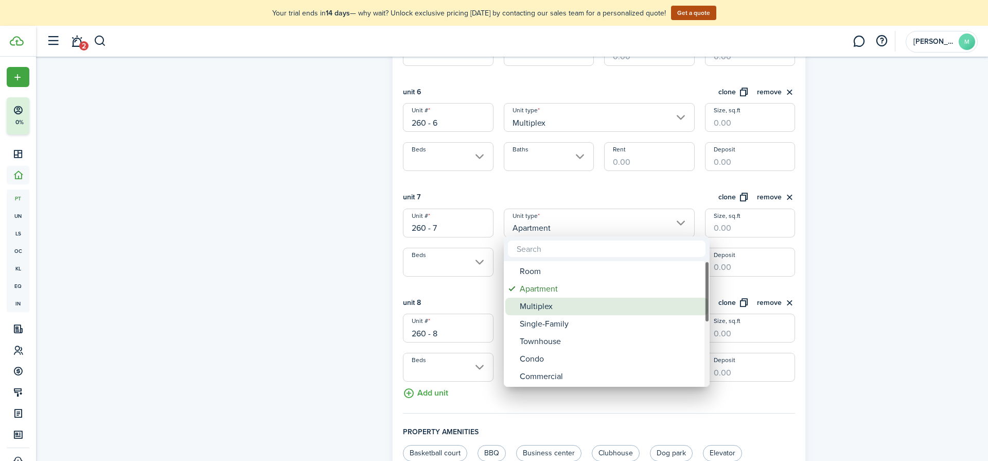
click at [622, 311] on div "Multiplex" at bounding box center [611, 307] width 182 height 18
type input "Multiplex"
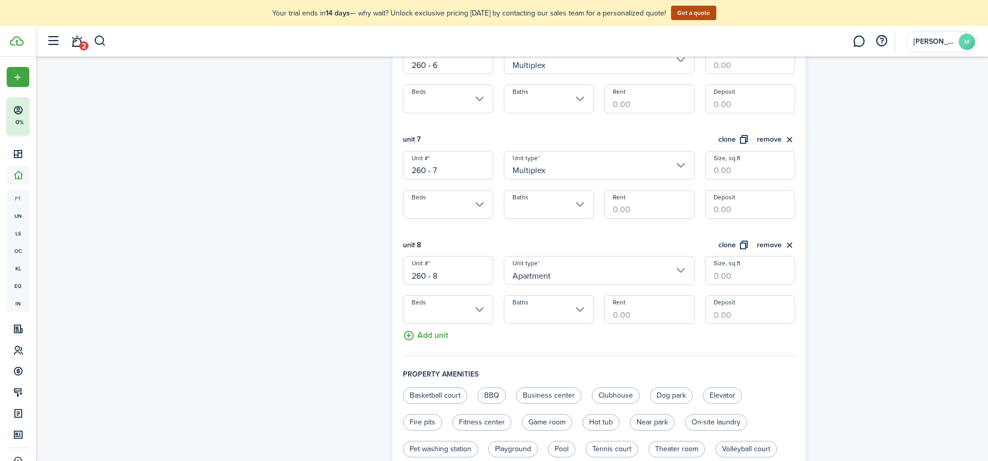
scroll to position [889, 0]
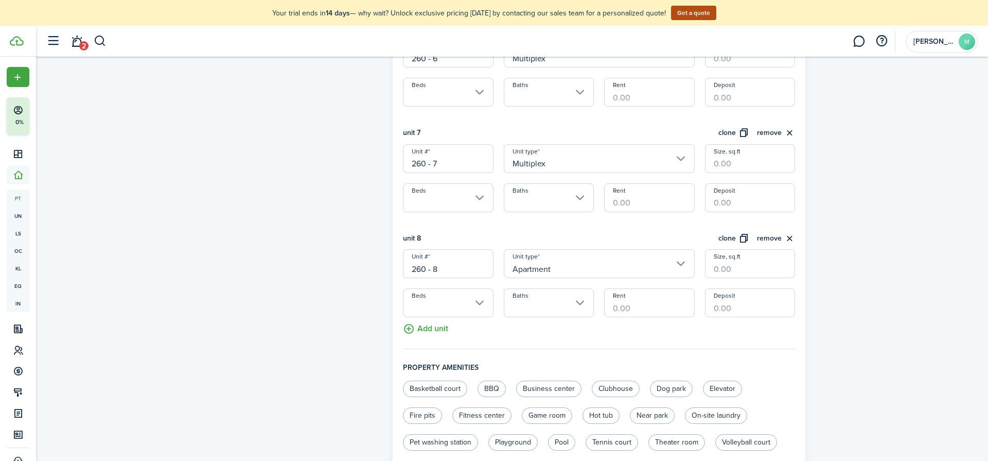
click at [602, 266] on input "Apartment" at bounding box center [599, 263] width 191 height 29
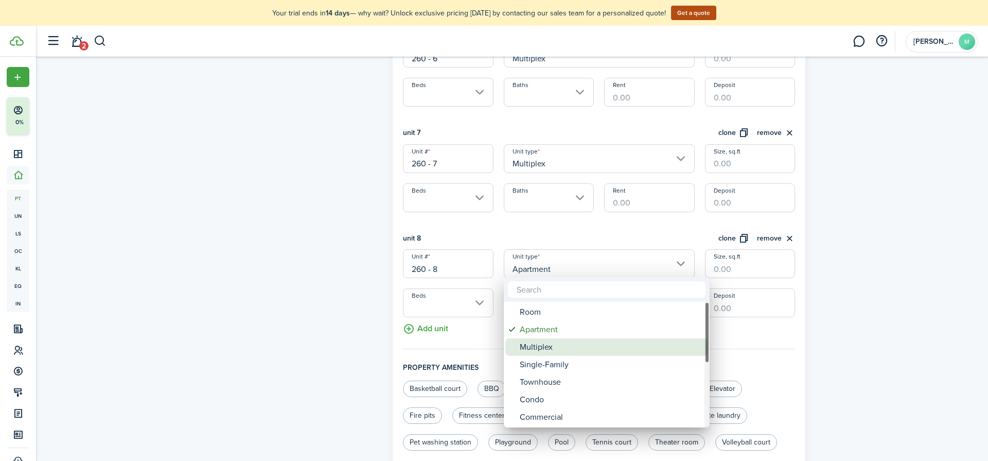
click at [587, 342] on div "Multiplex" at bounding box center [611, 347] width 182 height 18
type input "Multiplex"
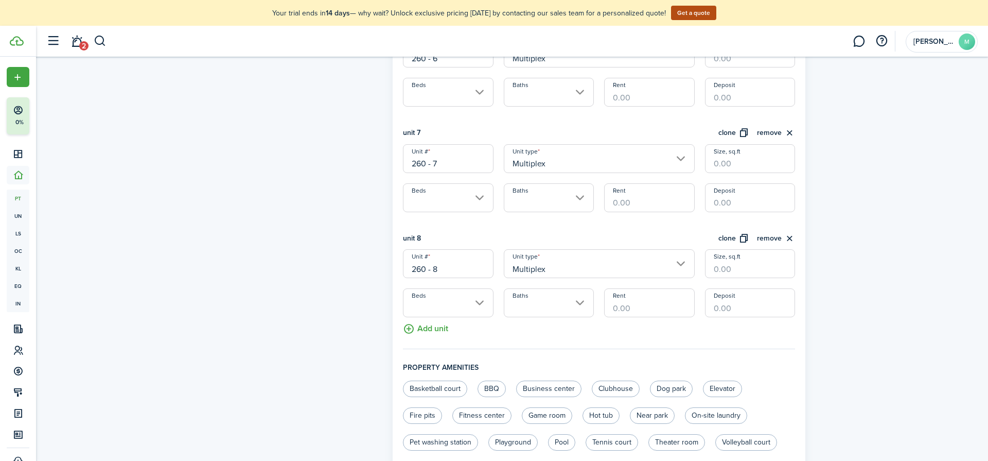
click at [633, 273] on input "Multiplex" at bounding box center [599, 263] width 191 height 29
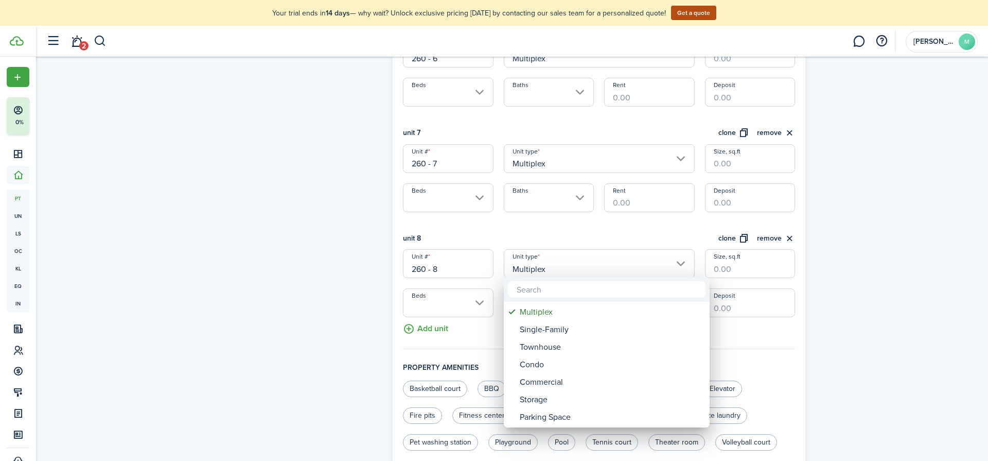
click at [756, 315] on div at bounding box center [494, 230] width 1153 height 625
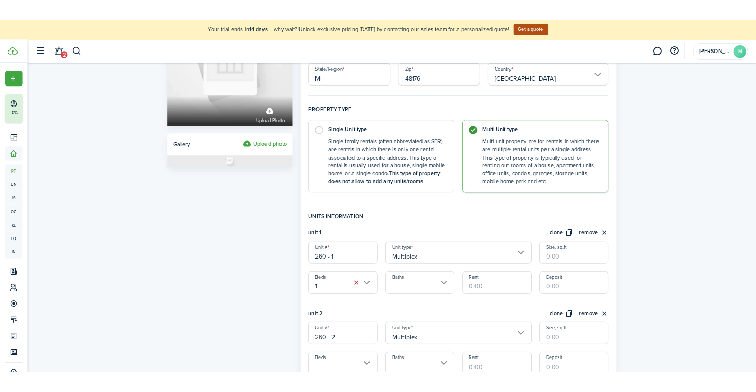
scroll to position [122, 0]
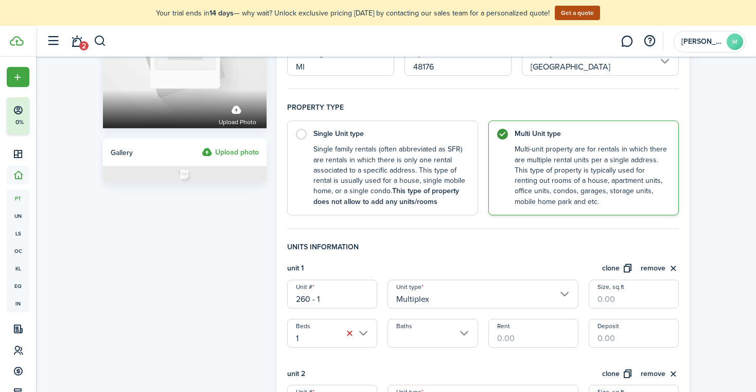
drag, startPoint x: 418, startPoint y: 3, endPoint x: 728, endPoint y: 164, distance: 349.5
click at [718, 35] on account-user-avatar "[PERSON_NAME]" at bounding box center [710, 42] width 72 height 22
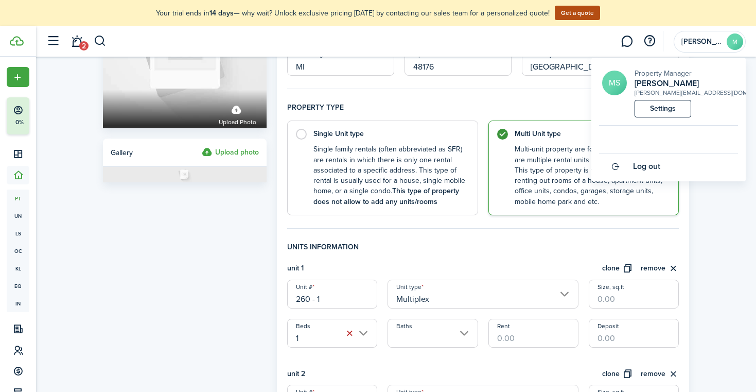
click at [668, 111] on link "Settings" at bounding box center [663, 109] width 57 height 18
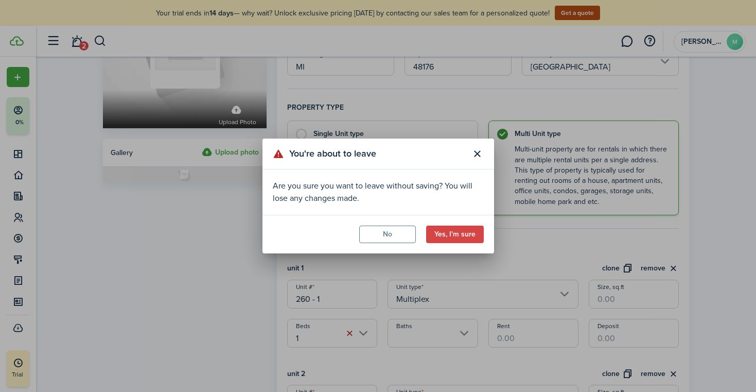
click at [451, 233] on button "Yes, I'm sure" at bounding box center [455, 234] width 58 height 18
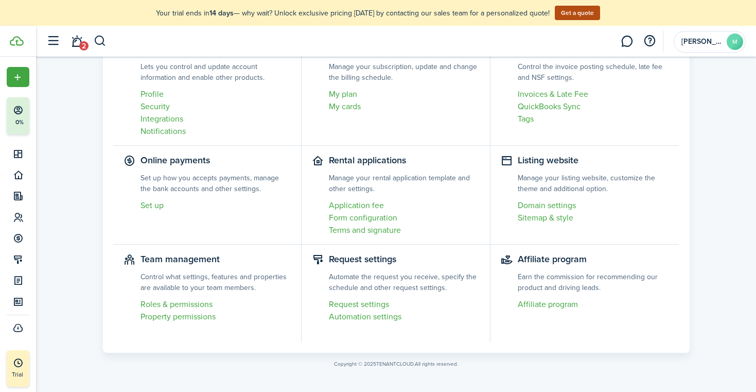
scroll to position [92, 0]
click at [196, 259] on settings-item "Team management Control what settings, features and properties are available to…" at bounding box center [207, 294] width 189 height 98
click at [176, 303] on link "Roles & permissions" at bounding box center [216, 304] width 151 height 12
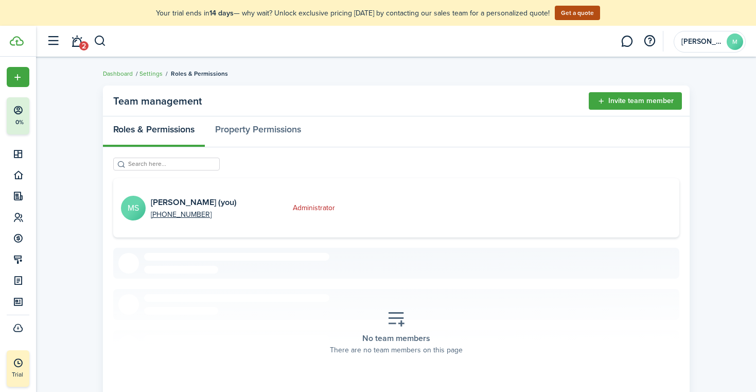
click at [634, 102] on button "Invite team member" at bounding box center [635, 101] width 93 height 18
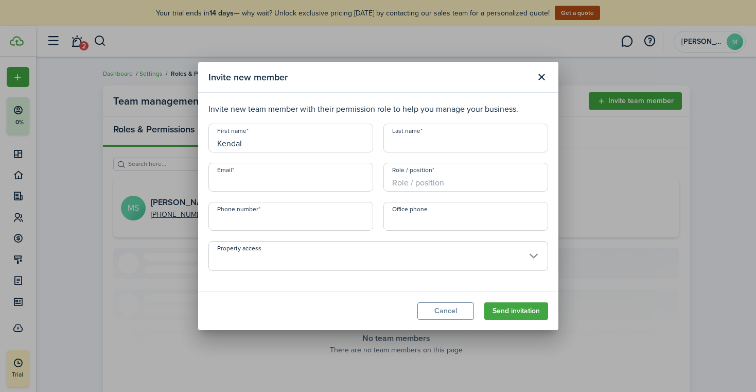
type input "Kendal"
type input "[PERSON_NAME]"
type input "[EMAIL_ADDRESS][DOMAIN_NAME]"
type input "Property Manager"
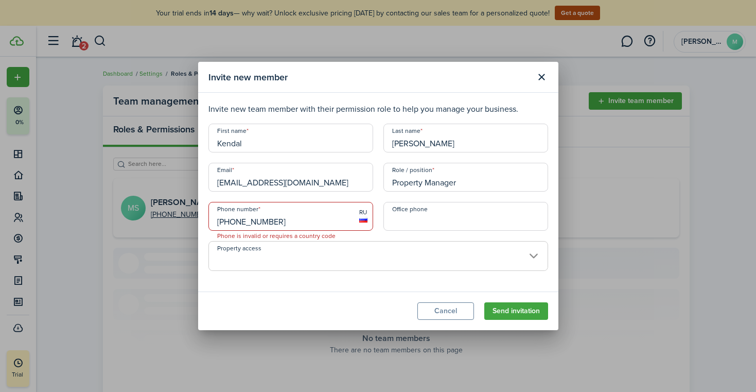
click at [220, 221] on input "[PHONE_NUMBER]" at bounding box center [290, 216] width 165 height 29
type input "[PHONE_NUMBER]"
click at [389, 257] on span at bounding box center [378, 262] width 339 height 18
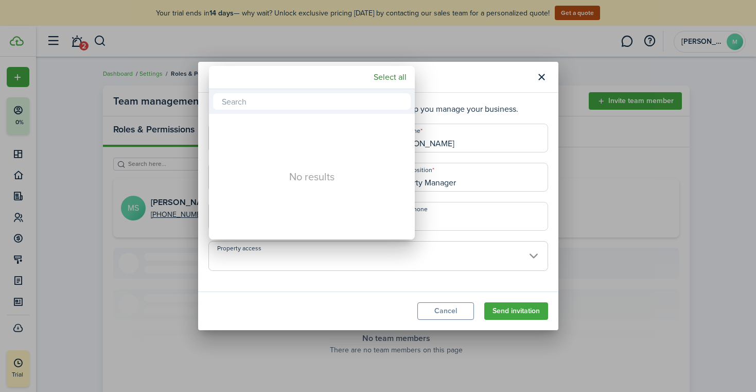
click at [464, 76] on div at bounding box center [378, 196] width 921 height 556
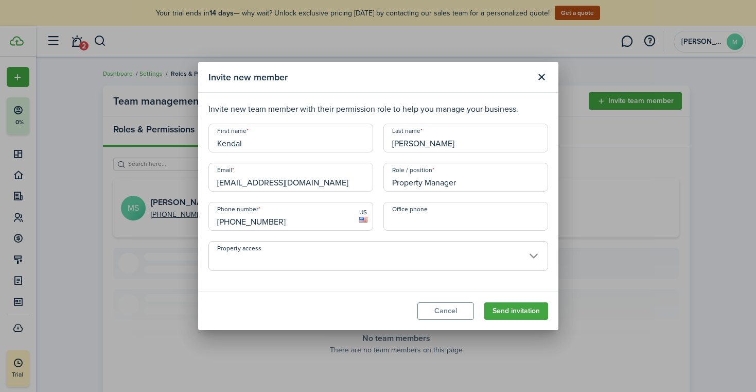
click at [527, 312] on button "Send invitation" at bounding box center [516, 311] width 64 height 18
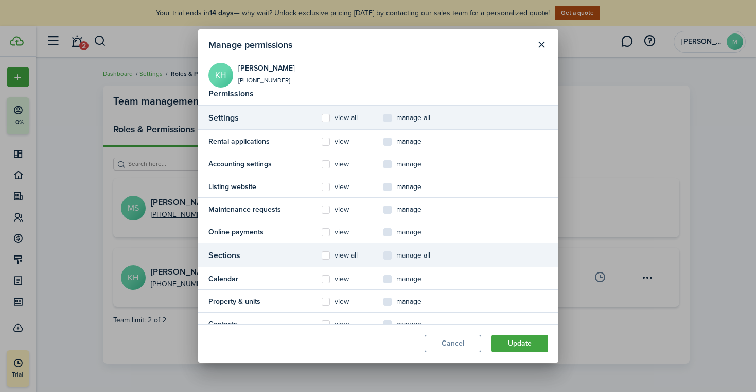
scroll to position [44, 0]
click at [326, 120] on label "view all" at bounding box center [340, 119] width 36 height 8
click at [322, 164] on input "view all" at bounding box center [321, 164] width 1 height 1
checkbox input "true"
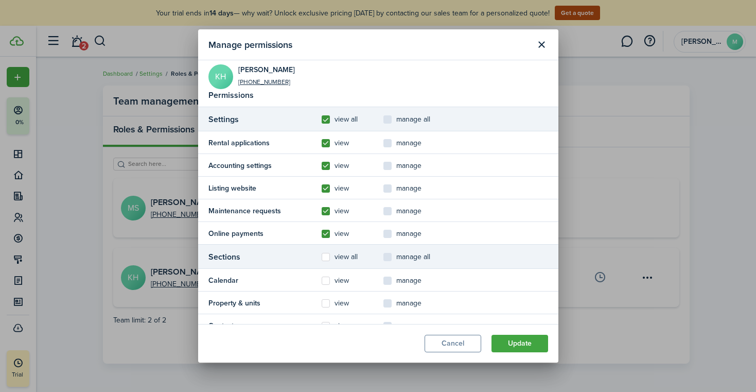
checkbox input "true"
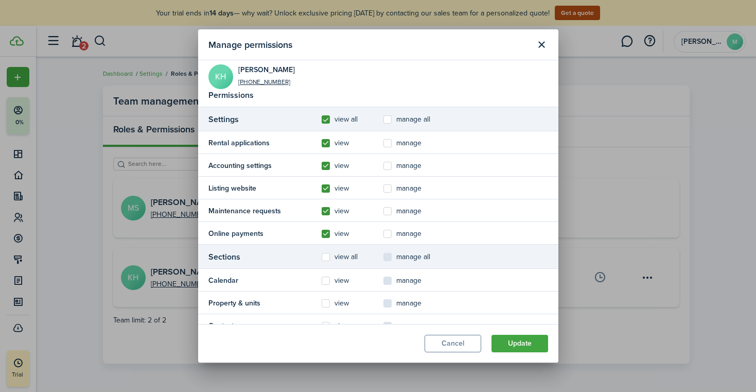
click at [390, 119] on label "manage all" at bounding box center [406, 119] width 47 height 8
click at [383, 164] on input "manage all" at bounding box center [383, 164] width 1 height 1
checkbox input "true"
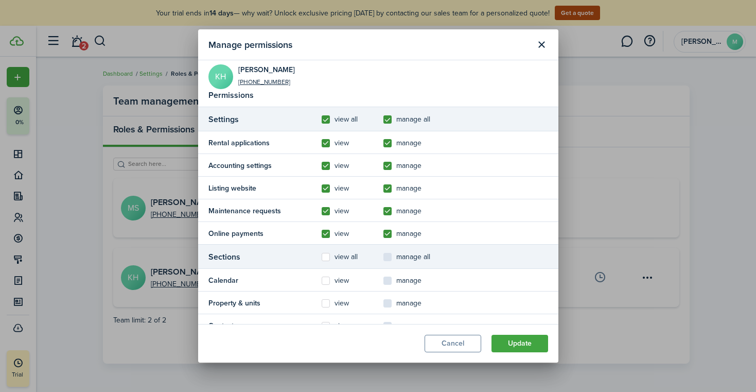
checkbox input "true"
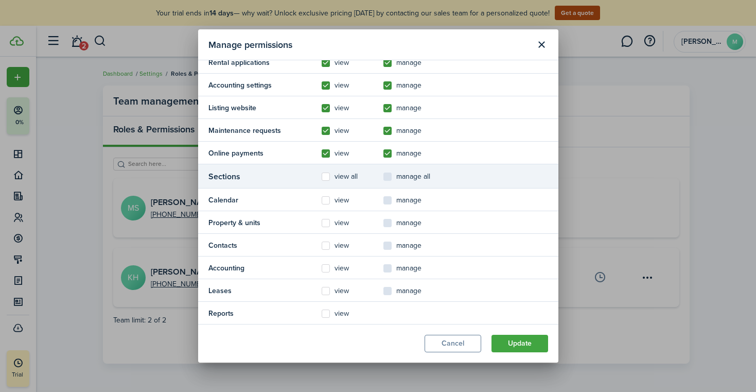
scroll to position [126, 0]
click at [326, 174] on label "view all" at bounding box center [340, 175] width 36 height 8
click at [322, 301] on input "view all" at bounding box center [321, 301] width 1 height 1
checkbox input "true"
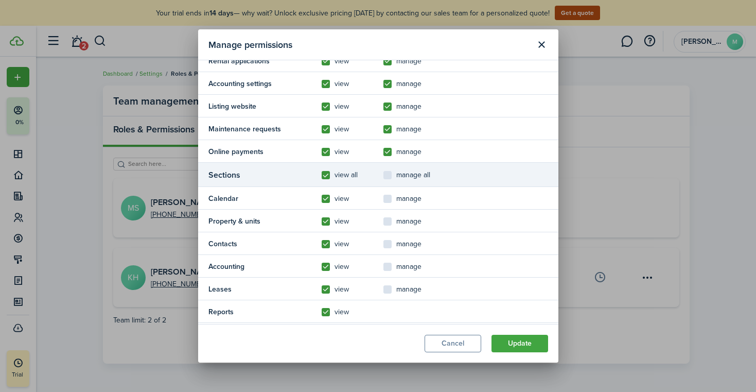
checkbox input "true"
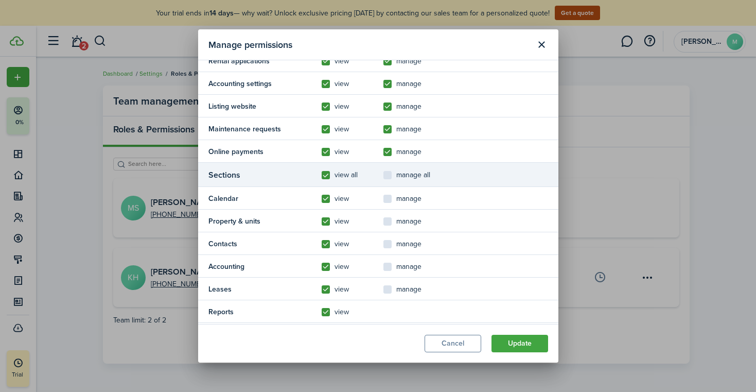
checkbox input "true"
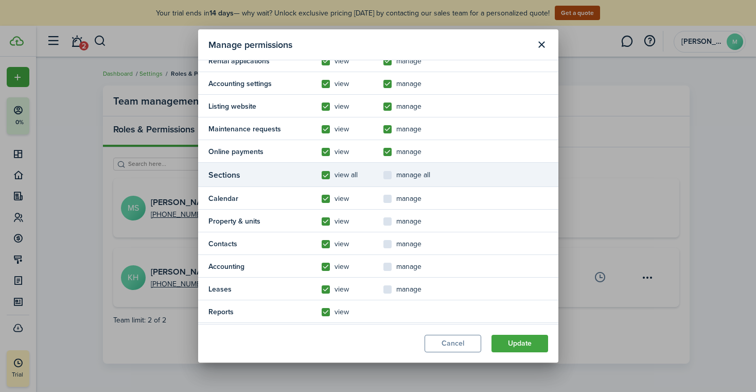
checkbox input "true"
click at [386, 174] on label "manage all" at bounding box center [406, 175] width 47 height 8
click at [383, 301] on input "manage all" at bounding box center [383, 301] width 1 height 1
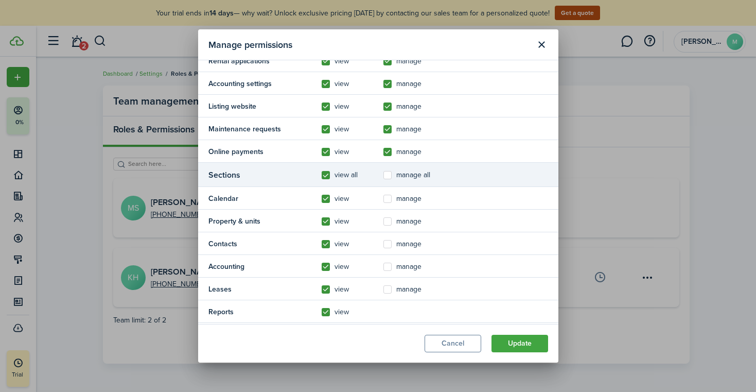
checkbox input "true"
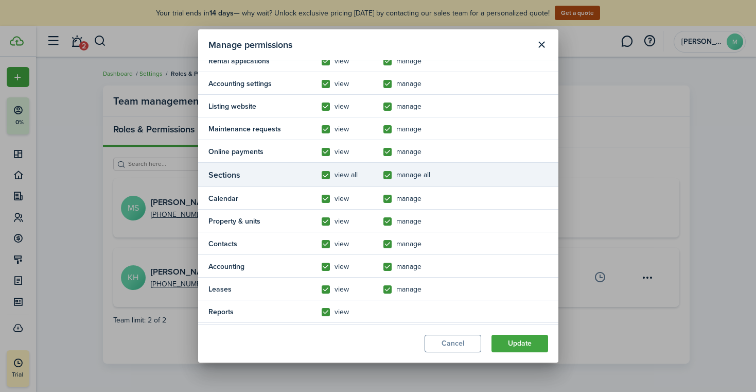
checkbox input "true"
radio input "true"
checkbox input "true"
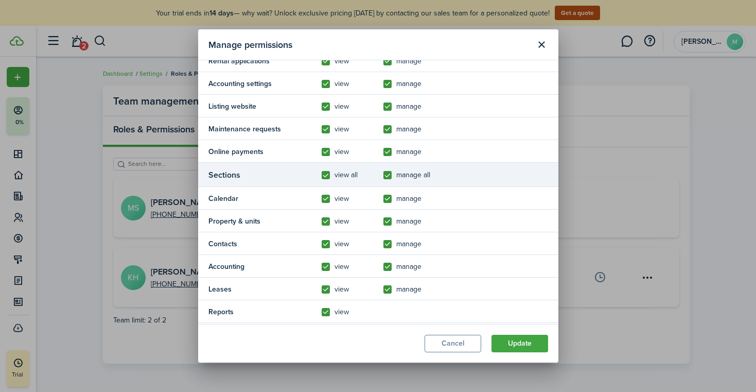
checkbox input "true"
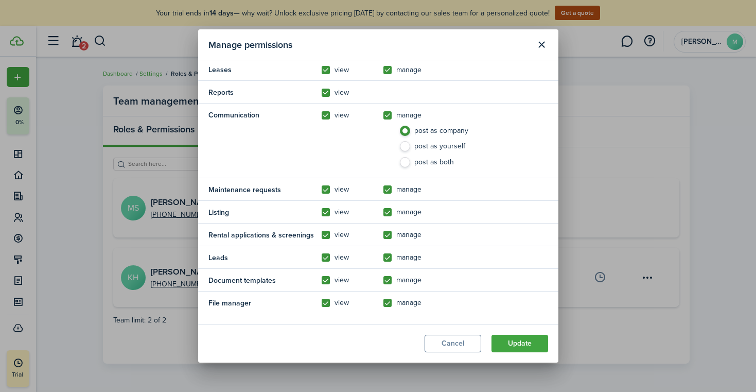
scroll to position [345, 0]
click at [525, 343] on button "Update" at bounding box center [520, 344] width 57 height 18
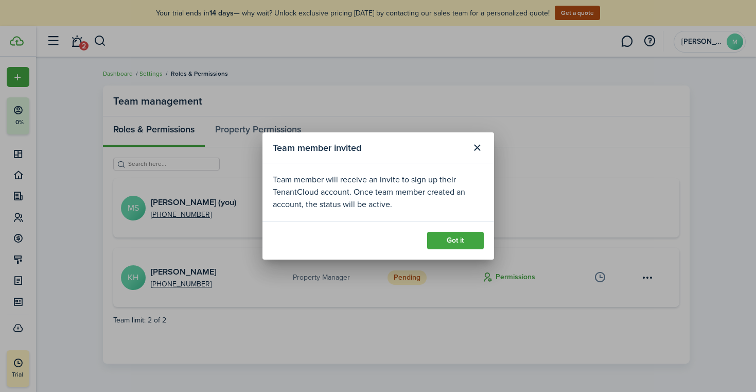
click at [470, 240] on button "Got it" at bounding box center [455, 241] width 57 height 18
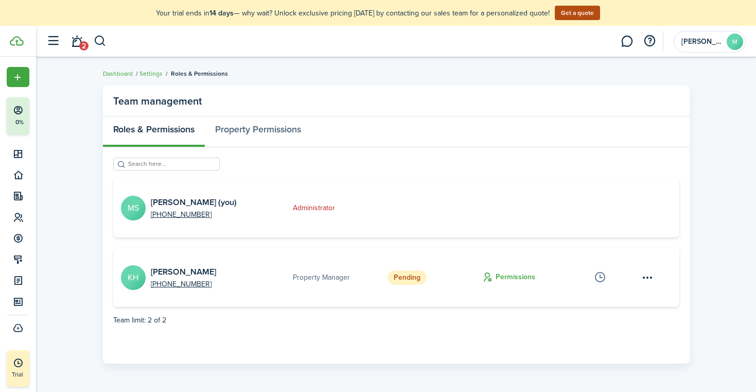
click at [648, 278] on menu-btn-icon "Open menu" at bounding box center [648, 278] width 18 height 18
click at [693, 217] on team-management-layout "Team management Roles & Permissions Property Permissions [PERSON_NAME] (you) [P…" at bounding box center [396, 224] width 720 height 288
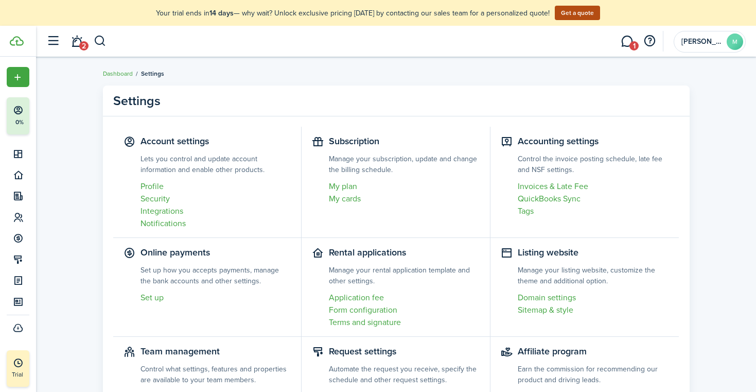
click at [626, 45] on link "1" at bounding box center [627, 41] width 20 height 26
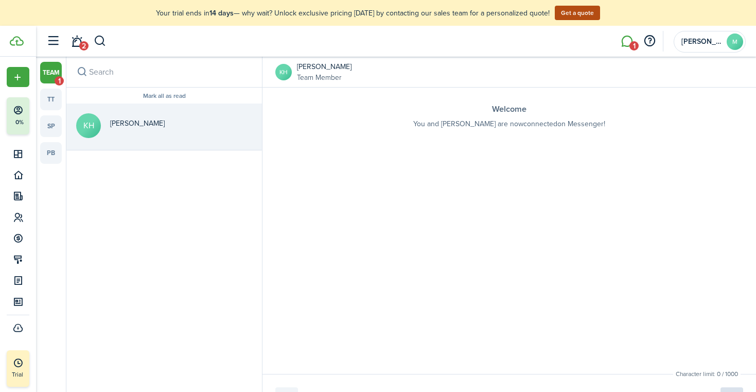
click at [190, 222] on messenger-thread-list "Mark all as read KH [PERSON_NAME]" at bounding box center [164, 253] width 196 height 330
click at [52, 93] on link "tt" at bounding box center [51, 100] width 22 height 22
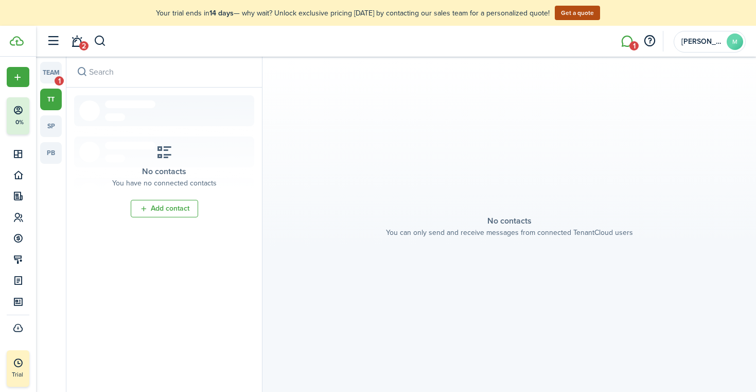
click at [50, 122] on link "sp" at bounding box center [51, 126] width 22 height 22
click at [50, 154] on link "pb" at bounding box center [51, 153] width 22 height 22
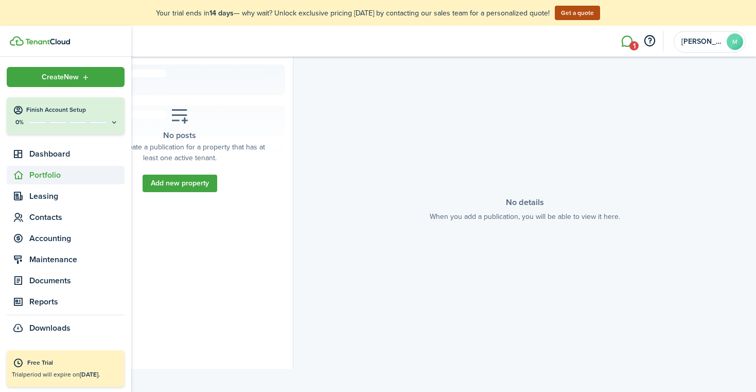
click at [47, 170] on span "Portfolio" at bounding box center [76, 175] width 95 height 12
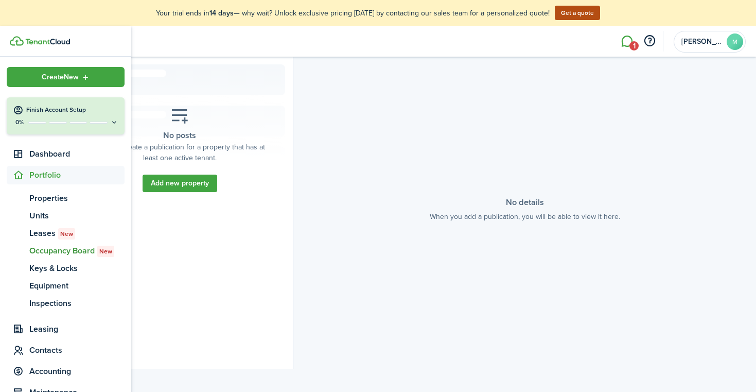
click at [45, 245] on span "Occupancy Board New" at bounding box center [76, 251] width 95 height 12
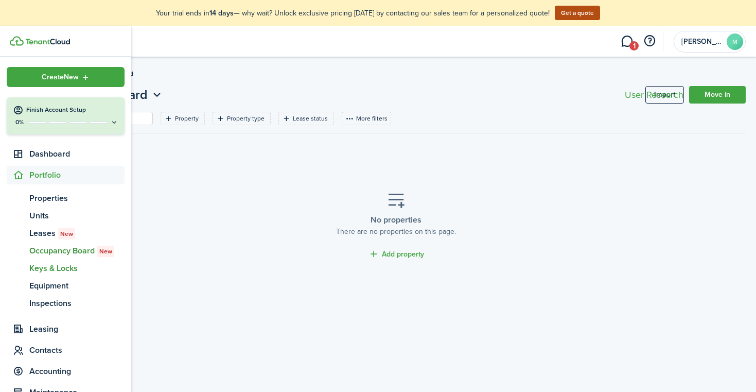
click at [50, 274] on span "Keys & Locks" at bounding box center [76, 268] width 95 height 12
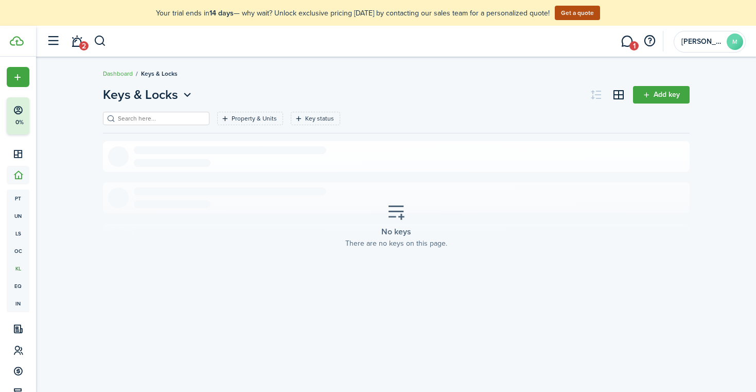
click at [663, 100] on link "Add key" at bounding box center [661, 95] width 57 height 18
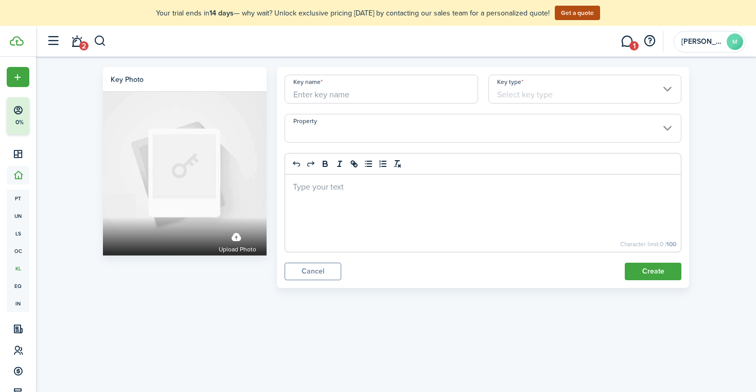
click at [583, 86] on input "Key type" at bounding box center [585, 89] width 194 height 29
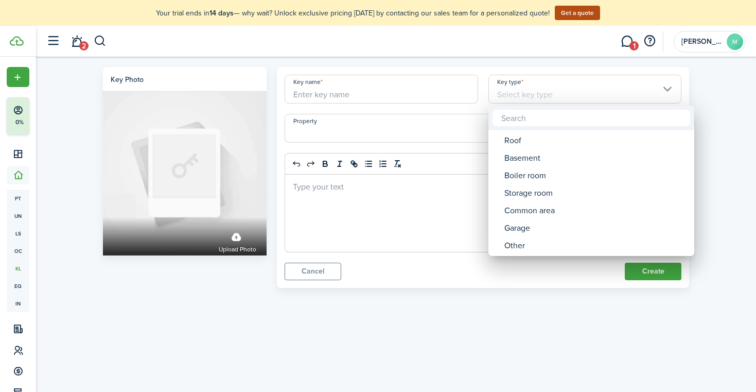
click at [414, 338] on div at bounding box center [378, 196] width 921 height 556
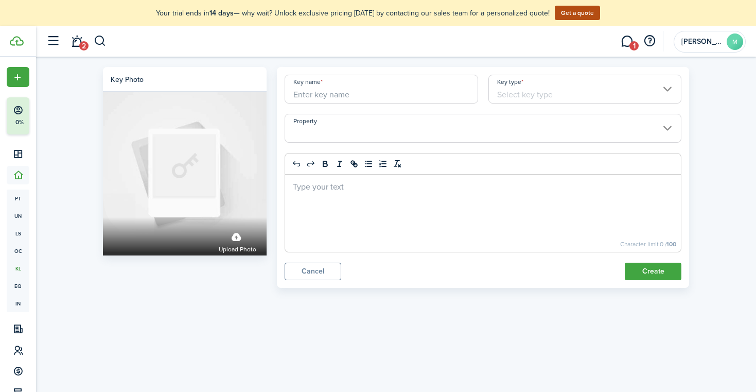
click at [82, 46] on span "2" at bounding box center [83, 45] width 9 height 9
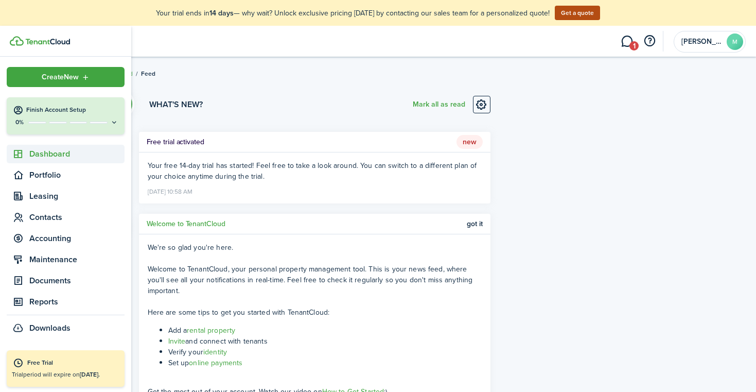
click at [19, 153] on icon at bounding box center [18, 154] width 11 height 10
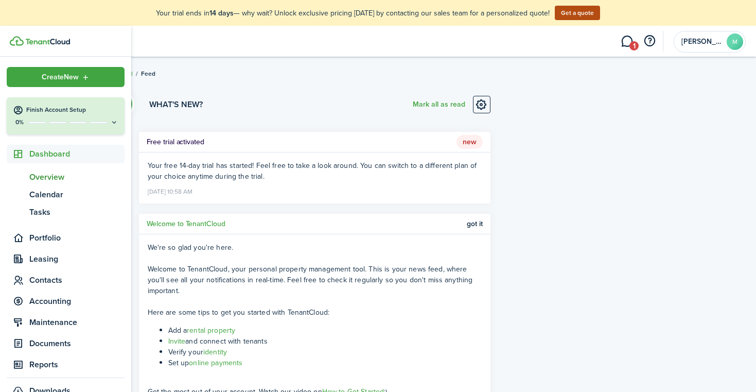
click at [35, 176] on span "Overview" at bounding box center [76, 177] width 95 height 12
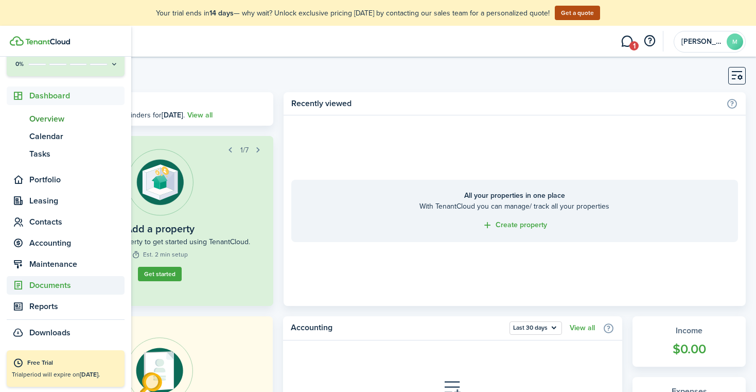
scroll to position [58, 0]
click at [64, 280] on span "Documents" at bounding box center [76, 285] width 95 height 12
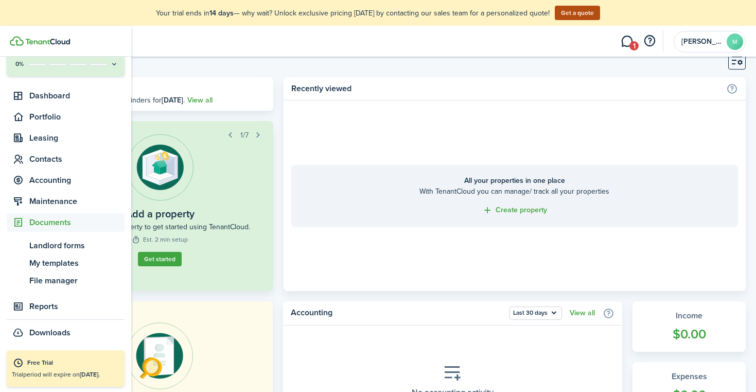
scroll to position [19, 0]
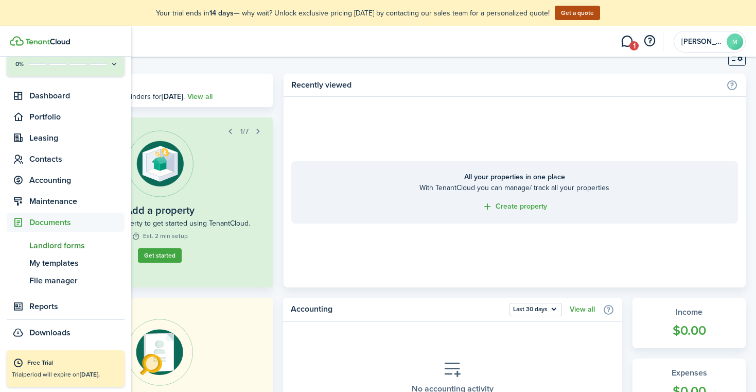
click at [75, 247] on span "Landlord forms" at bounding box center [76, 245] width 95 height 12
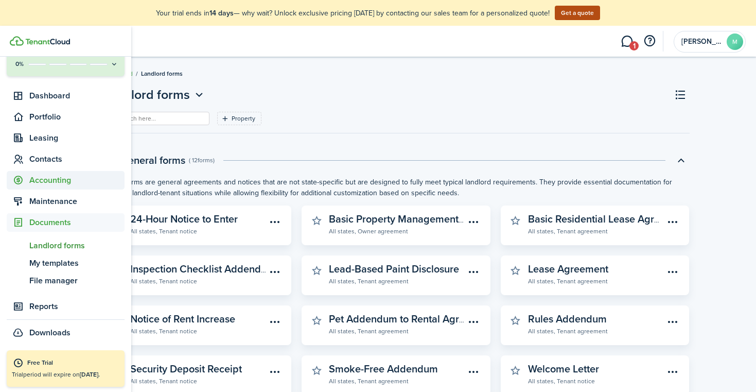
click at [45, 180] on span "Accounting" at bounding box center [76, 180] width 95 height 12
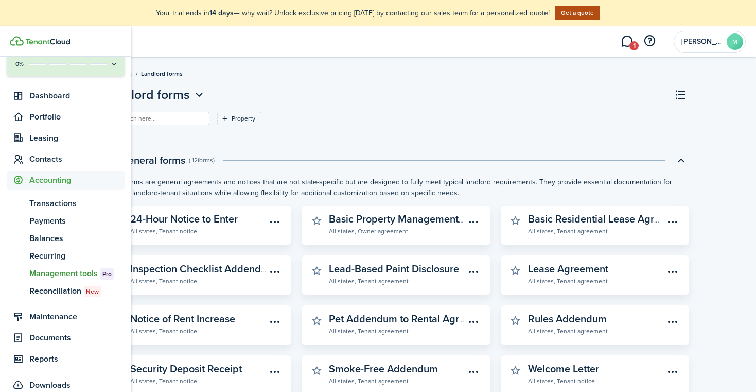
click at [78, 273] on span "Management tools Pro" at bounding box center [76, 273] width 95 height 12
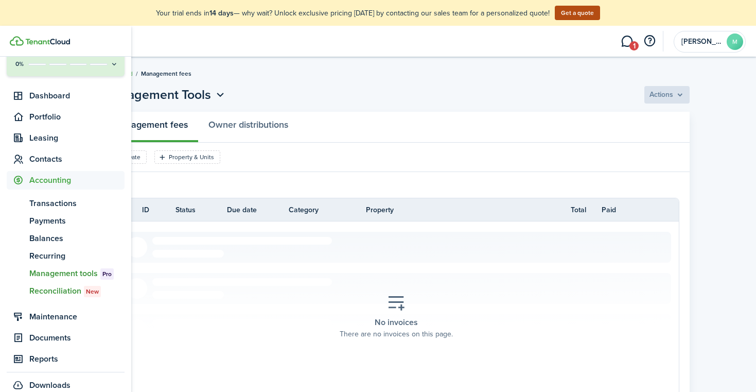
click at [57, 290] on span "Reconciliation New" at bounding box center [76, 291] width 95 height 12
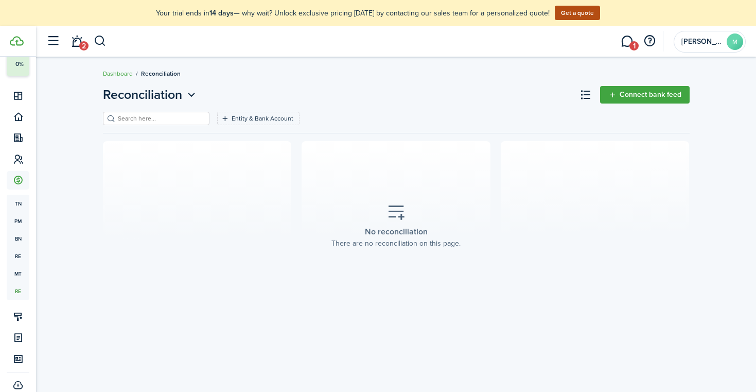
click at [661, 85] on div "Reconciliation Connect bank feed Entity & Bank Account Save filters Clear all N…" at bounding box center [396, 224] width 720 height 288
click at [634, 94] on button "Connect bank feed" at bounding box center [645, 95] width 90 height 18
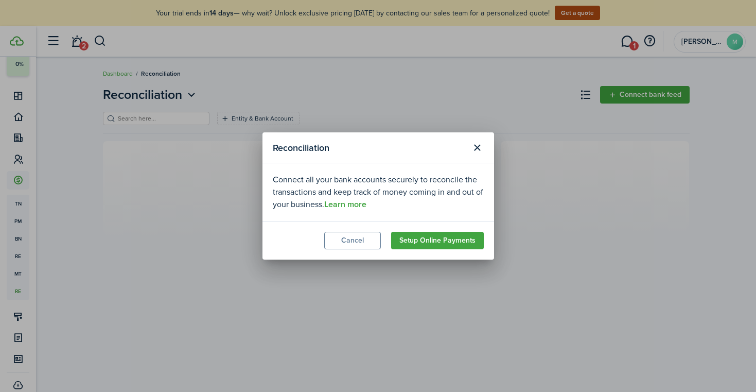
click at [421, 240] on link "Setup Online Payments" at bounding box center [437, 241] width 93 height 18
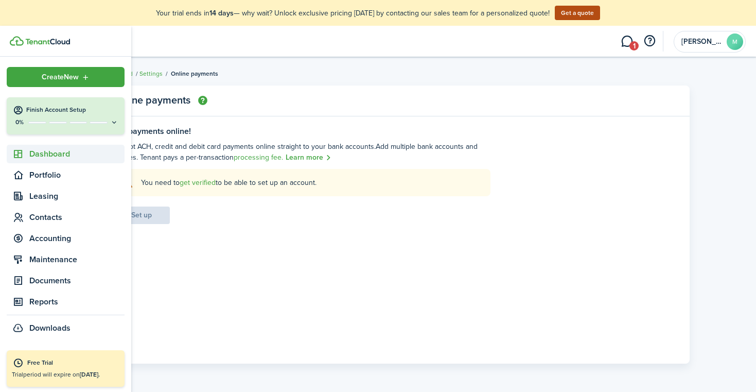
click at [25, 154] on sidebar-link-icon at bounding box center [18, 154] width 23 height 11
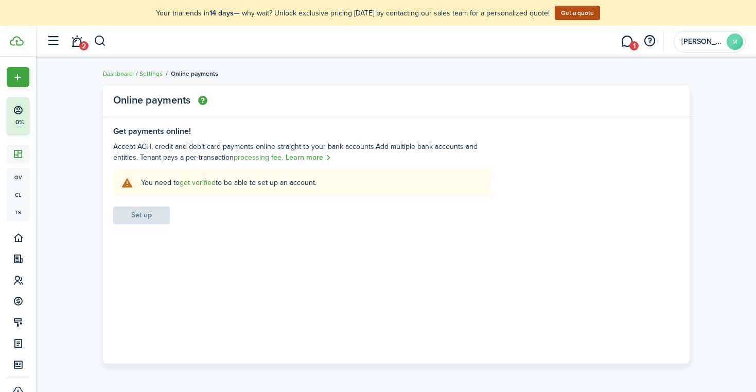
click at [191, 186] on link "get verified" at bounding box center [198, 182] width 36 height 11
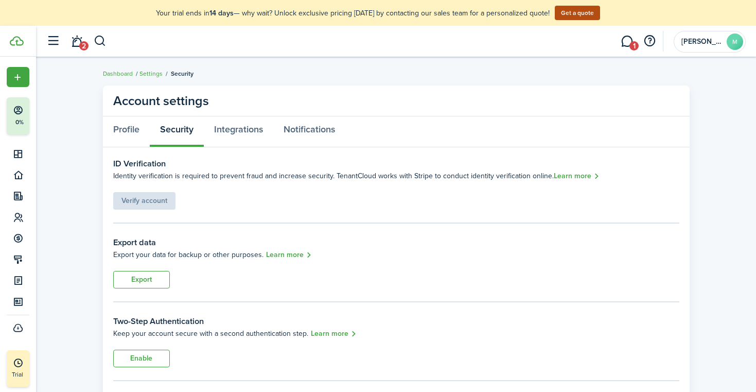
click at [86, 44] on span "2" at bounding box center [83, 45] width 9 height 9
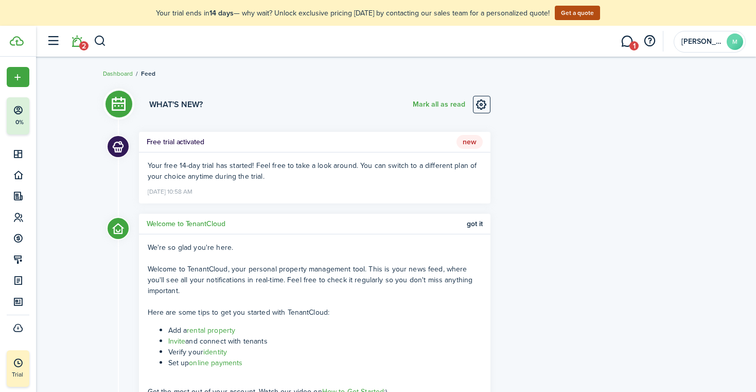
click at [48, 47] on button "button" at bounding box center [53, 41] width 20 height 20
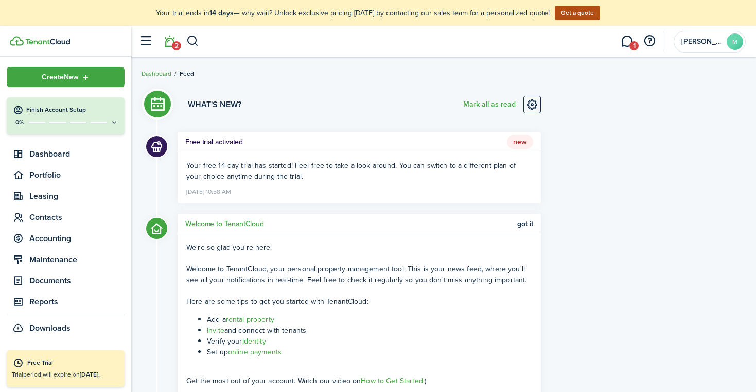
click at [104, 73] on div "Create New" at bounding box center [66, 77] width 118 height 20
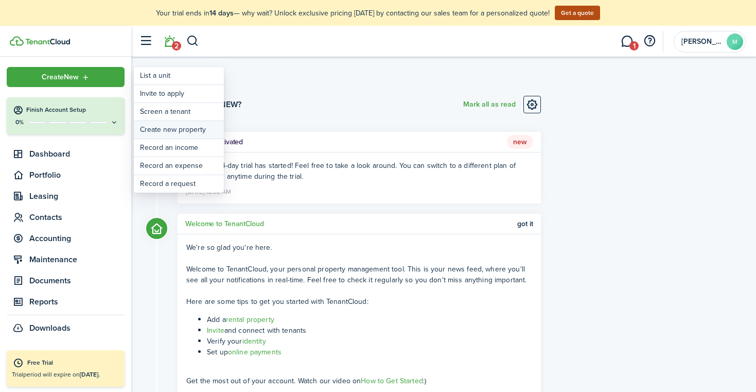
click at [195, 131] on link "Create new property" at bounding box center [179, 130] width 90 height 18
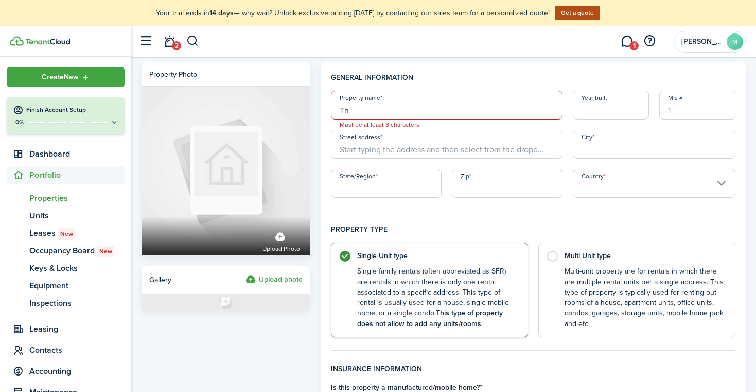
type input "T"
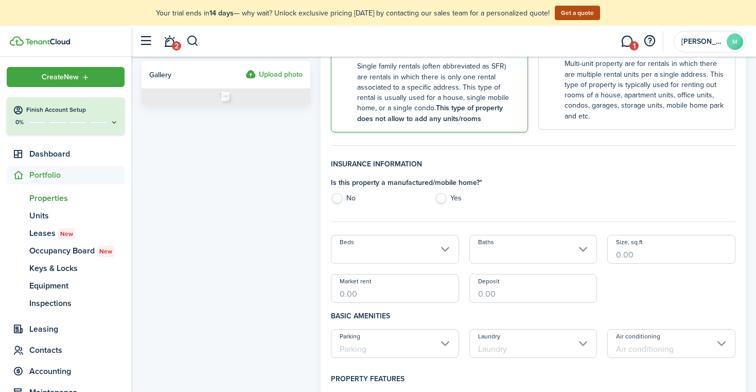
scroll to position [159, 0]
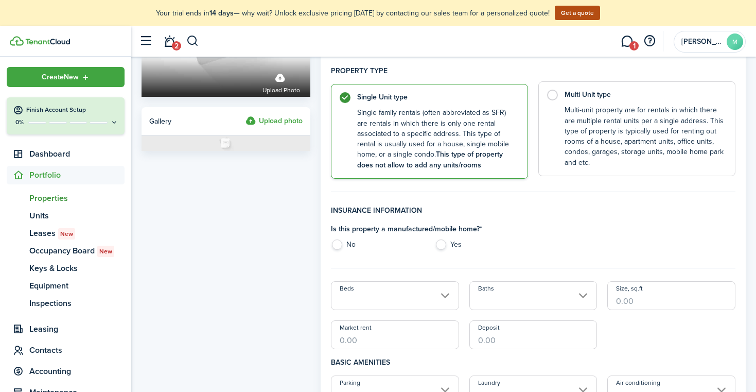
click at [621, 135] on control-radio-card-description "Multi-unit property are for rentals in which there are multiple rental units pe…" at bounding box center [645, 136] width 160 height 63
radio input "false"
radio input "true"
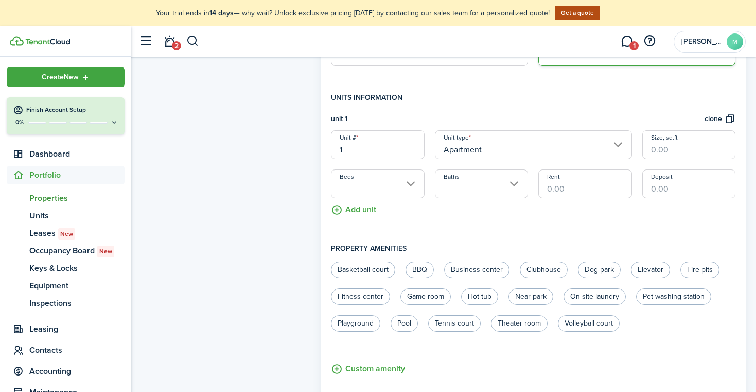
scroll to position [273, 0]
